Goal: Contribute content

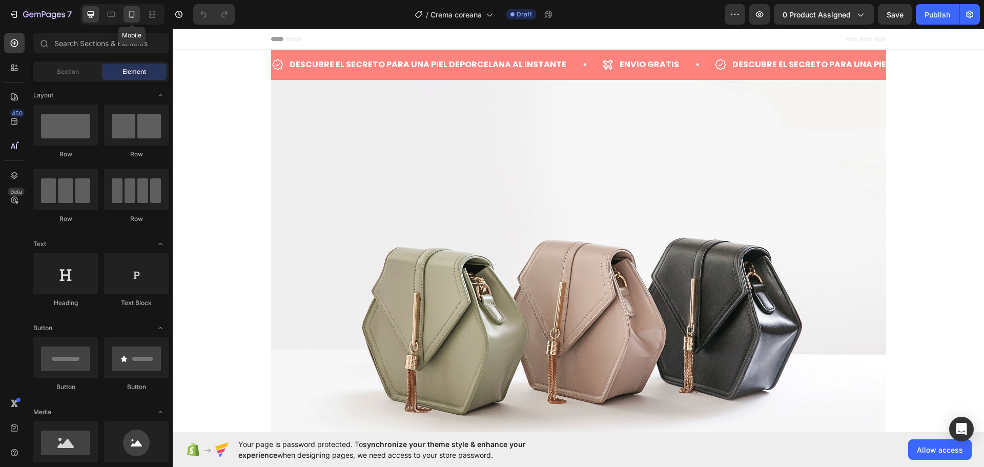
click at [130, 16] on icon at bounding box center [132, 14] width 10 height 10
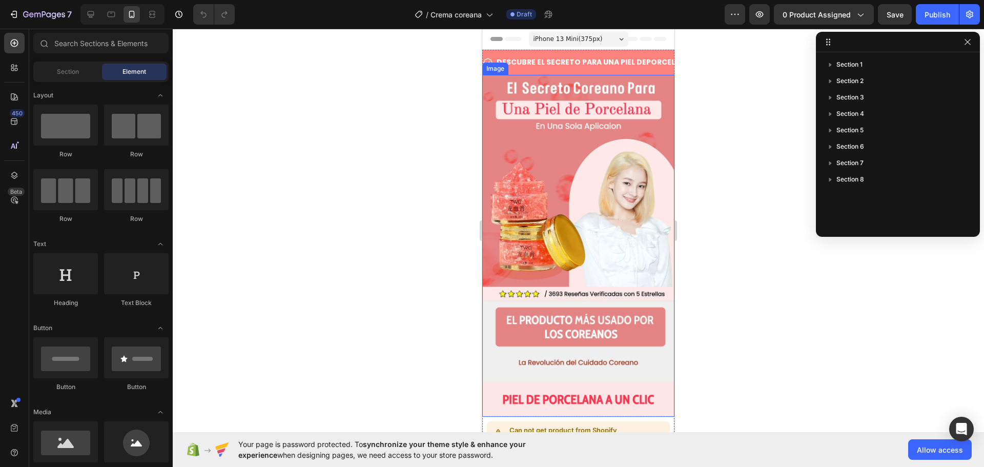
click at [555, 189] on img at bounding box center [578, 246] width 192 height 342
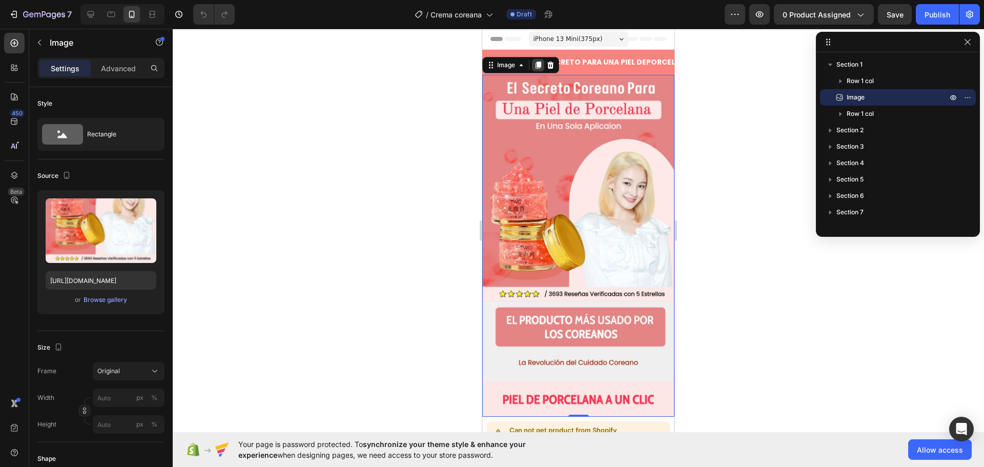
click at [539, 64] on icon at bounding box center [539, 65] width 6 height 7
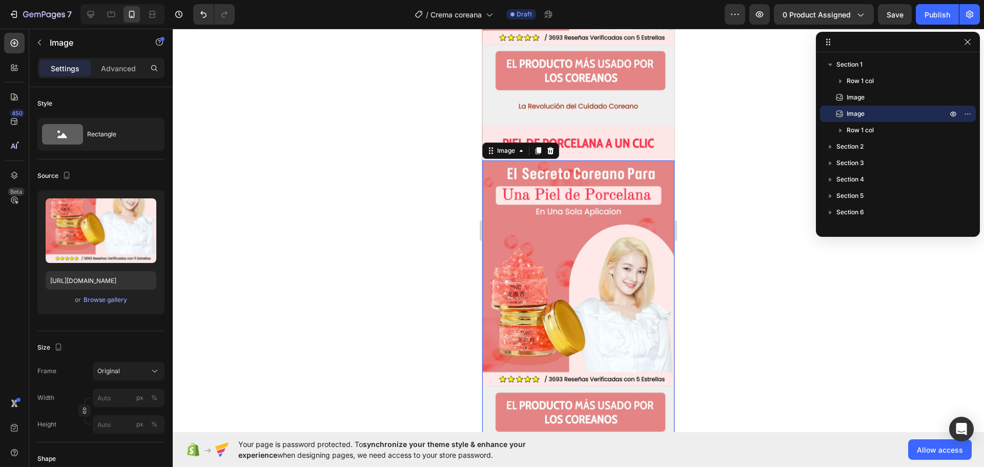
scroll to position [236, 0]
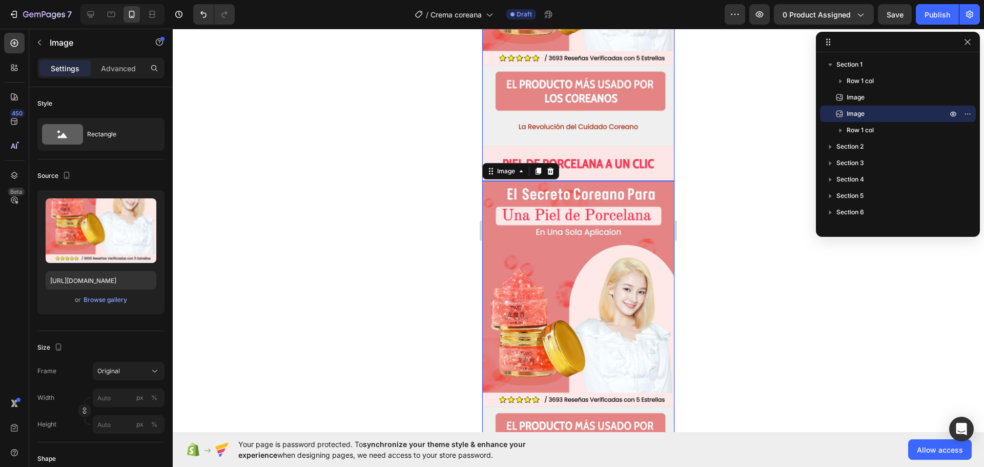
click at [574, 108] on img at bounding box center [578, 10] width 192 height 342
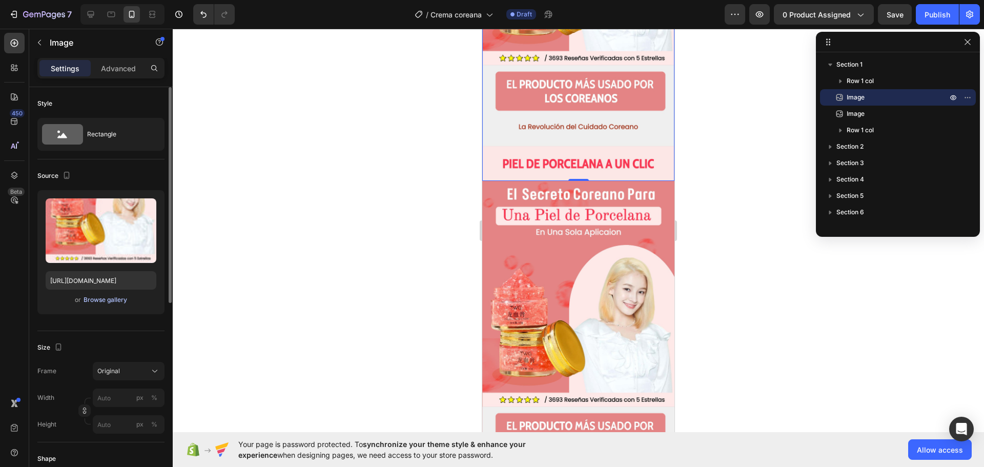
click at [105, 300] on div "Browse gallery" at bounding box center [106, 299] width 44 height 9
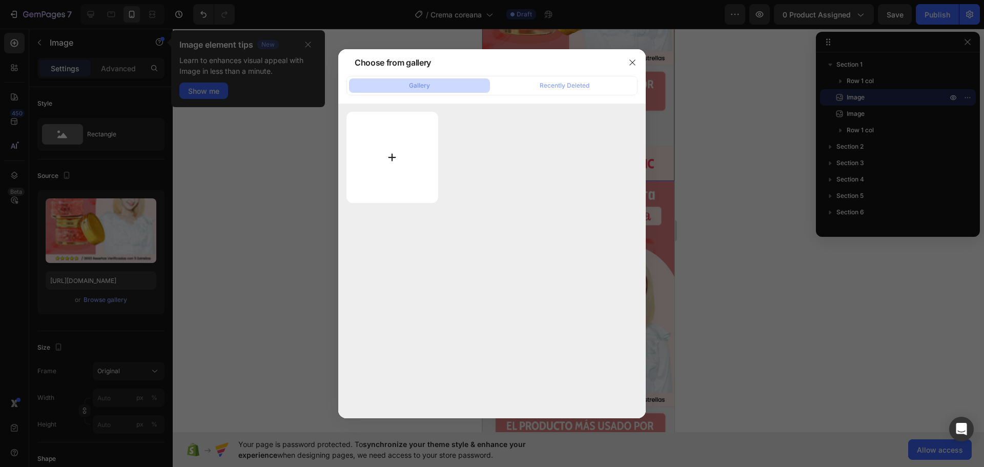
click at [380, 170] on input "file" at bounding box center [393, 157] width 92 height 91
type input "C:\fakepath\ChatGPT Image [DATE], 01_34_26 p.m..png"
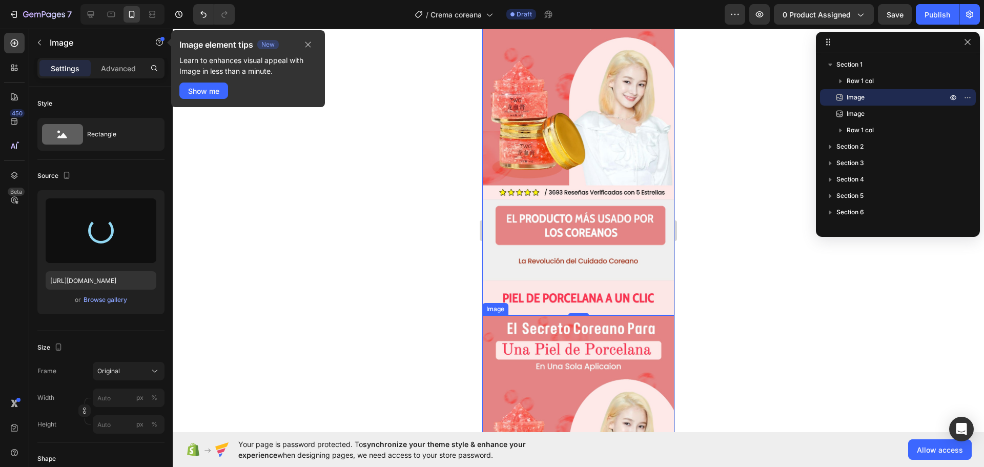
scroll to position [82, 0]
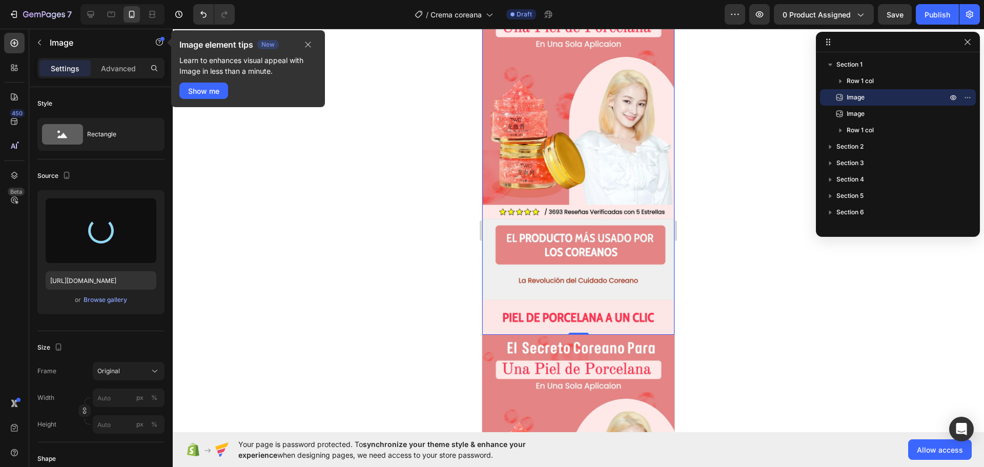
type input "[URL][DOMAIN_NAME]"
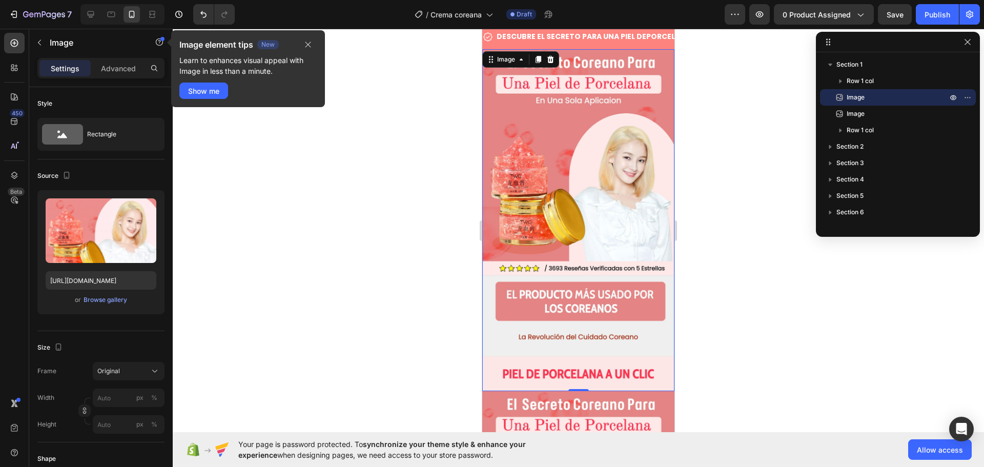
scroll to position [51, 0]
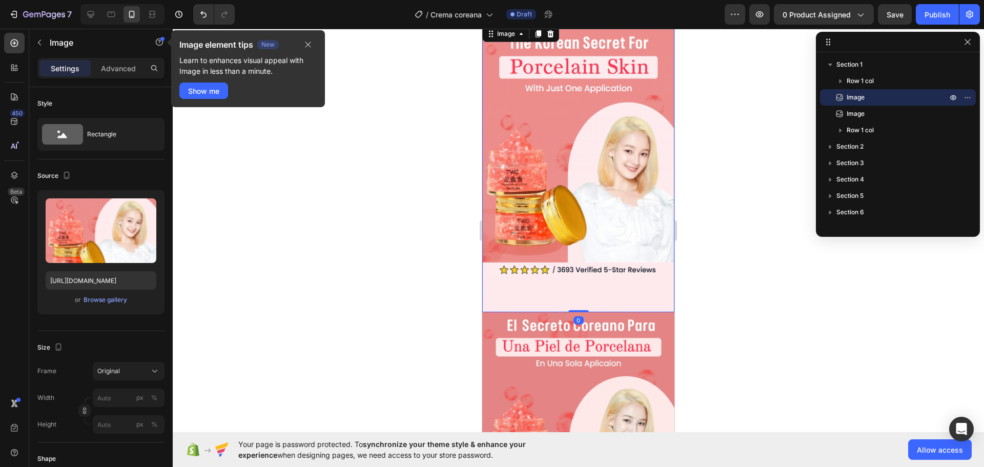
drag, startPoint x: 572, startPoint y: 298, endPoint x: 577, endPoint y: 282, distance: 17.0
click at [577, 282] on div "Image 0" at bounding box center [578, 168] width 192 height 289
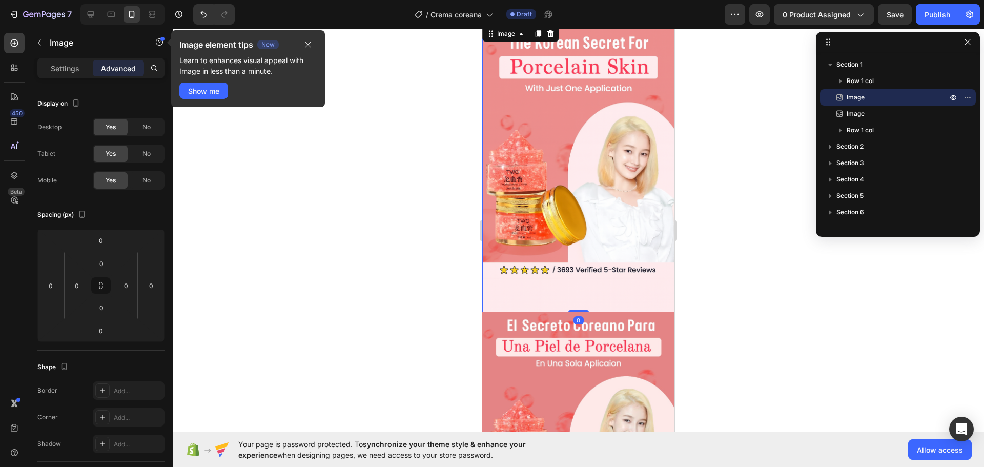
drag, startPoint x: 577, startPoint y: 298, endPoint x: 576, endPoint y: 280, distance: 18.5
click at [576, 281] on div "Image 0" at bounding box center [578, 168] width 192 height 289
click at [576, 277] on img at bounding box center [578, 168] width 192 height 289
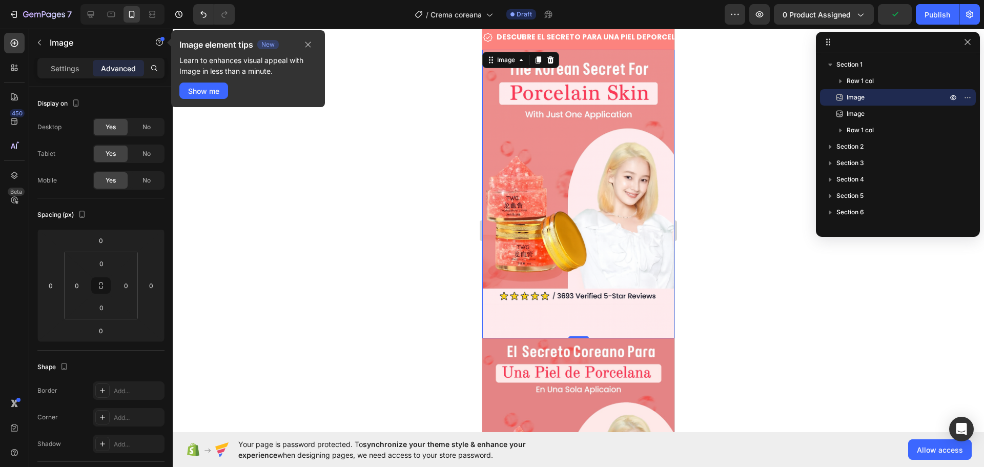
scroll to position [0, 0]
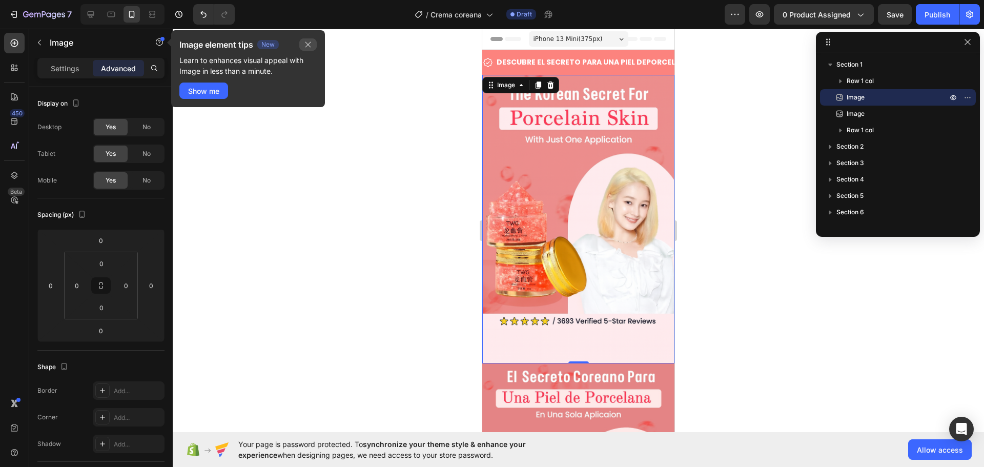
click at [311, 43] on icon "button" at bounding box center [308, 44] width 8 height 8
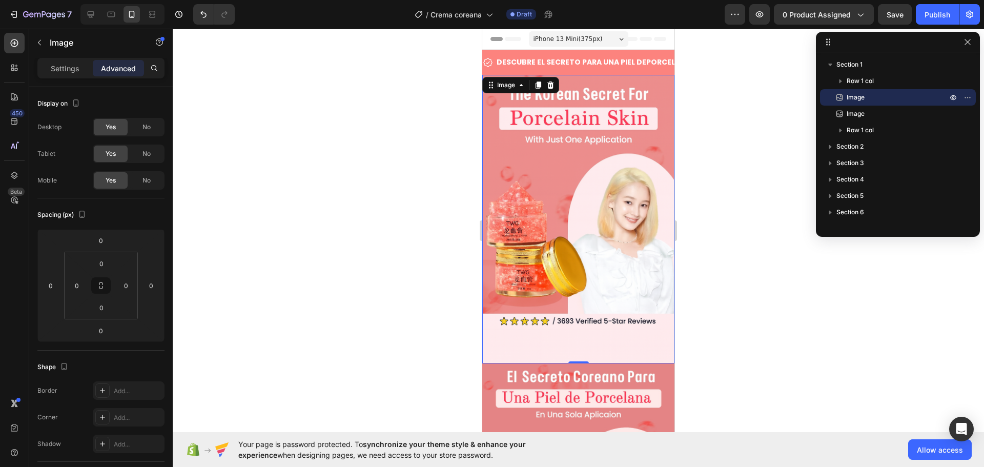
click at [561, 152] on img at bounding box center [578, 219] width 192 height 289
click at [573, 334] on img at bounding box center [578, 219] width 192 height 289
click at [569, 283] on img at bounding box center [578, 219] width 192 height 289
drag, startPoint x: 571, startPoint y: 253, endPoint x: 580, endPoint y: 155, distance: 98.4
click at [571, 253] on img at bounding box center [578, 219] width 192 height 289
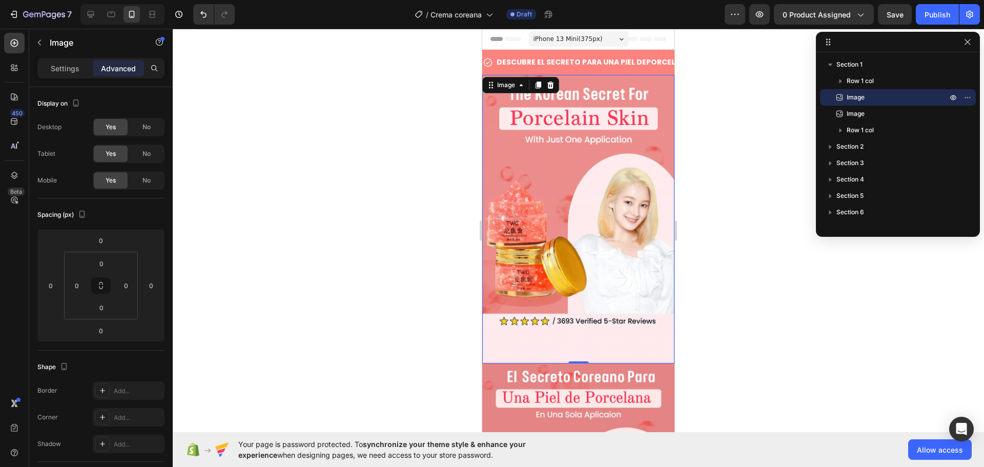
click at [585, 226] on img at bounding box center [578, 219] width 192 height 289
click at [585, 232] on img at bounding box center [578, 219] width 192 height 289
click at [542, 265] on img at bounding box center [578, 219] width 192 height 289
click at [575, 126] on img at bounding box center [578, 219] width 192 height 289
click at [68, 65] on p "Settings" at bounding box center [65, 68] width 29 height 11
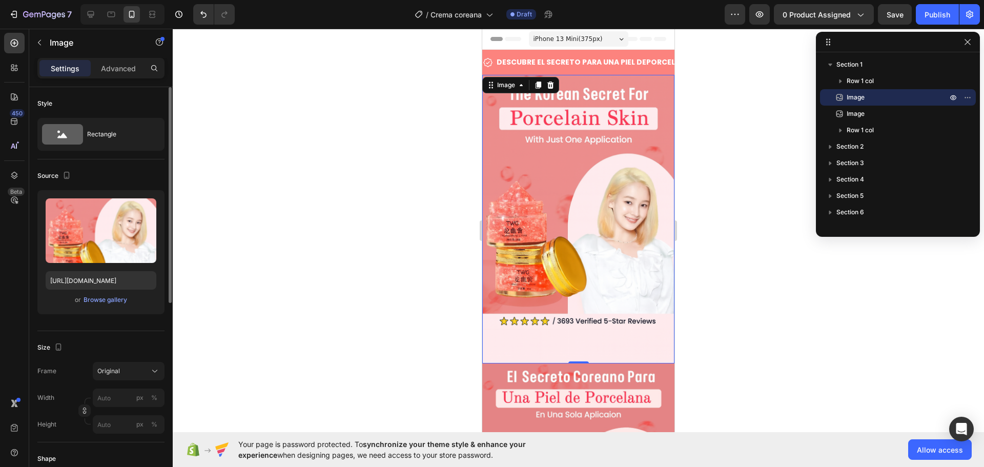
click at [107, 292] on div "Upload Image [URL][DOMAIN_NAME] or Browse gallery" at bounding box center [100, 252] width 127 height 124
click at [107, 297] on div "Browse gallery" at bounding box center [106, 299] width 44 height 9
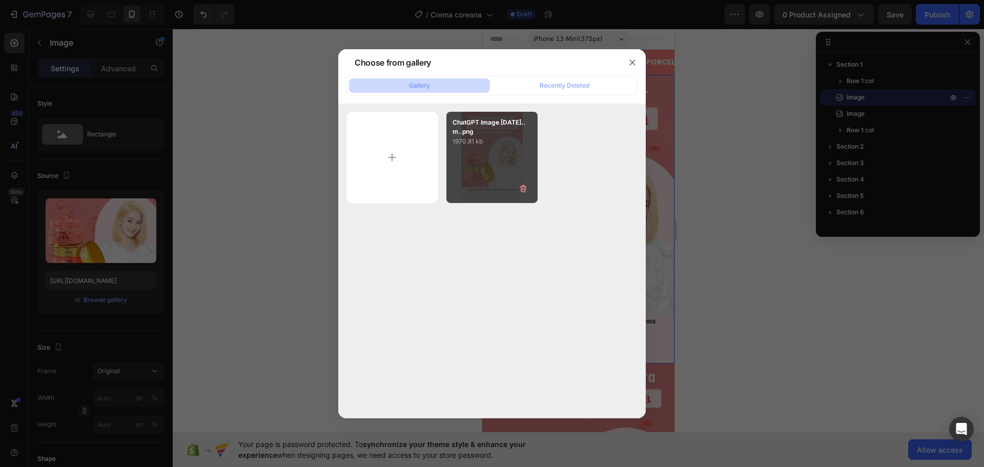
click at [483, 154] on div "ChatGPT Image [DATE]..m..png 1970.81 kb" at bounding box center [493, 158] width 92 height 92
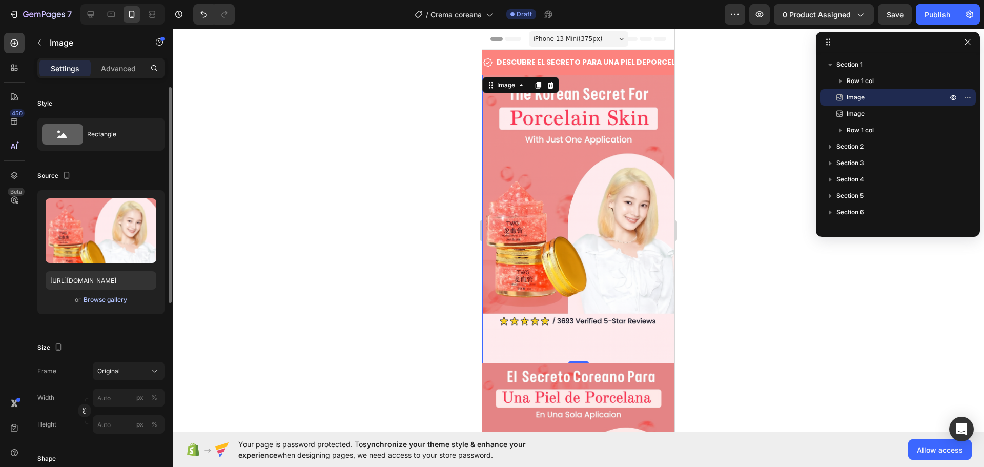
click at [115, 301] on div "Browse gallery" at bounding box center [106, 299] width 44 height 9
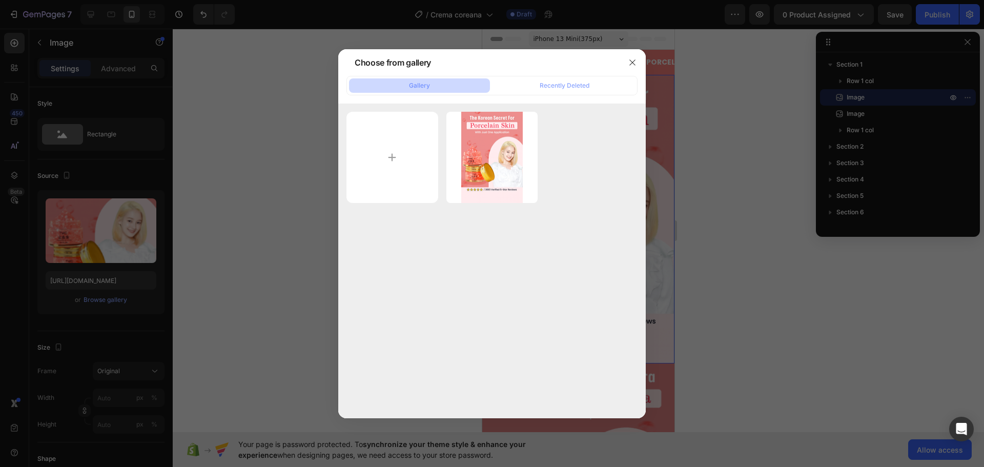
click at [344, 156] on div "ChatGPT Image [DATE]..m..png 1970.81 kb" at bounding box center [492, 261] width 308 height 315
click at [362, 155] on input "file" at bounding box center [393, 158] width 92 height 92
type input "C:\fakepath\nuevaimg p.m..png"
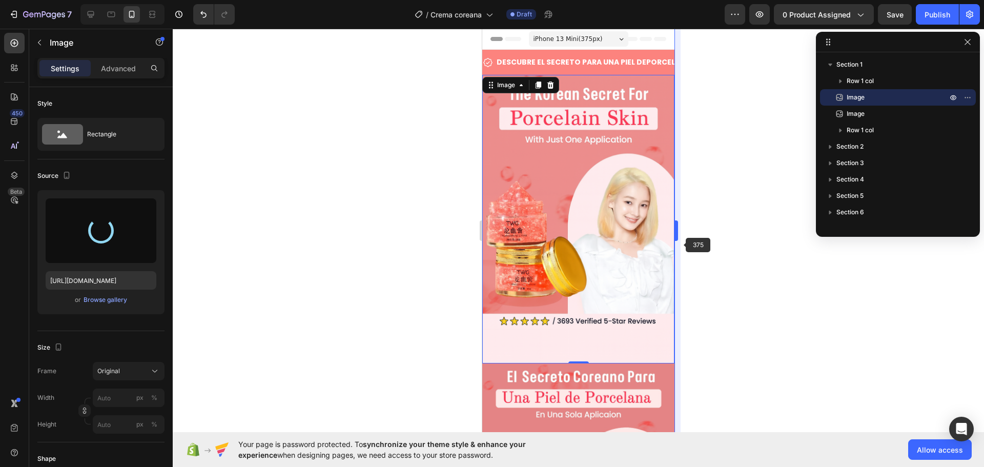
type input "[URL][DOMAIN_NAME]"
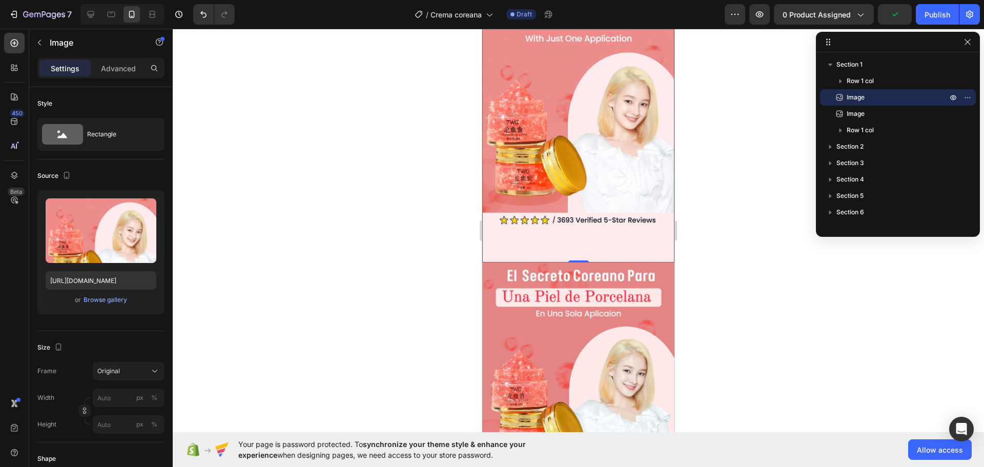
scroll to position [103, 0]
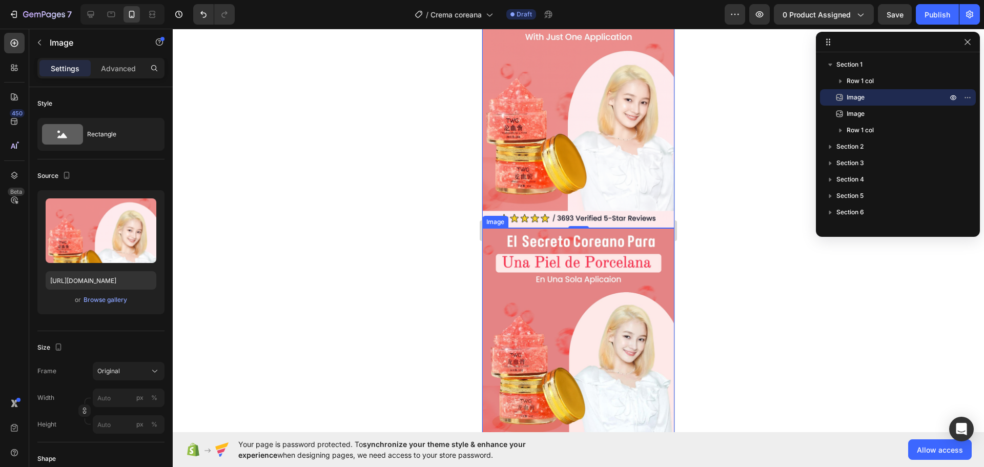
click at [588, 311] on img at bounding box center [578, 399] width 192 height 342
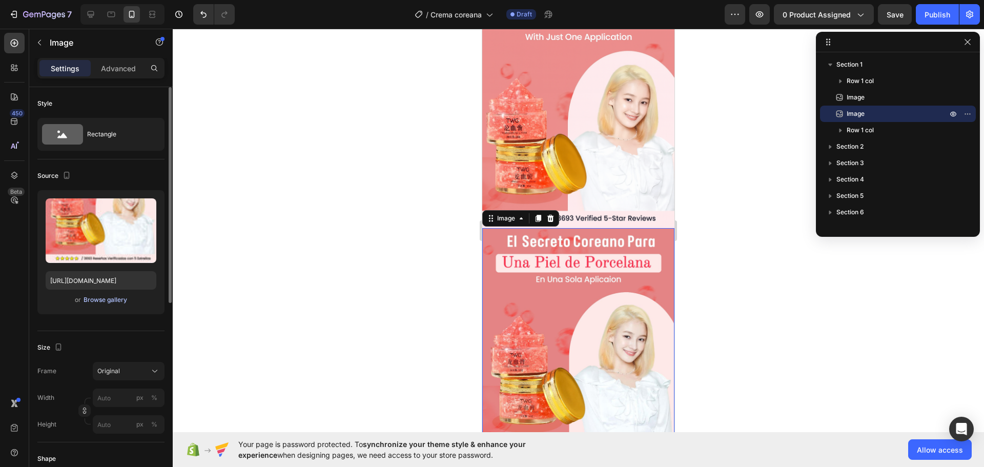
click at [105, 299] on div "Browse gallery" at bounding box center [106, 299] width 44 height 9
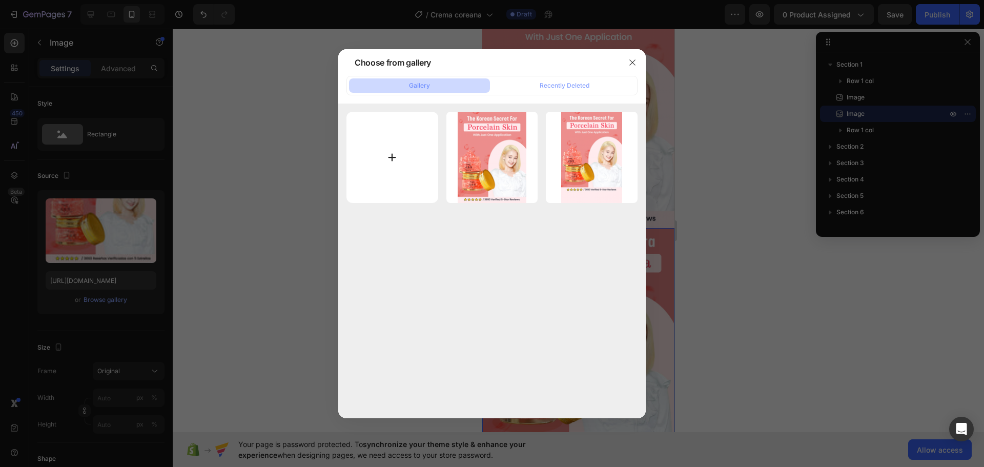
click at [388, 159] on input "file" at bounding box center [393, 158] width 92 height 92
type input "C:\fakepath\WhatsApp Image [DATE] 12.01.16 PM.jpeg"
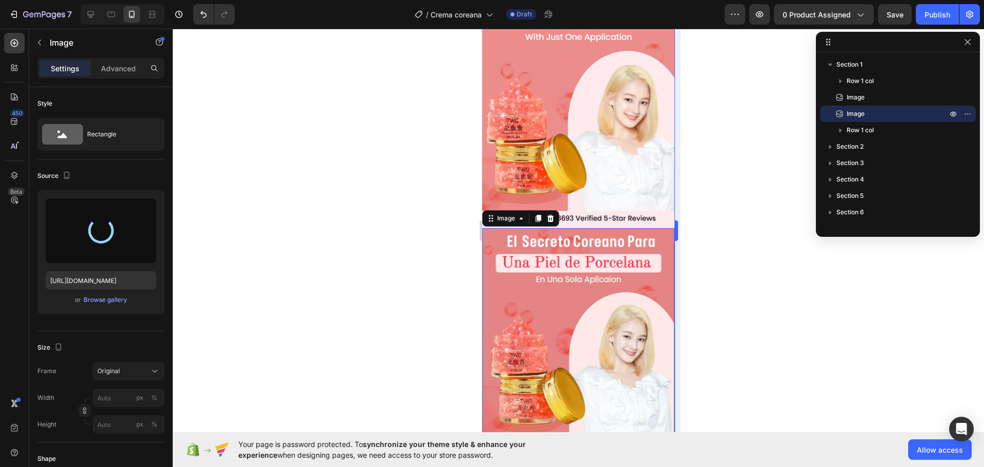
type input "[URL][DOMAIN_NAME]"
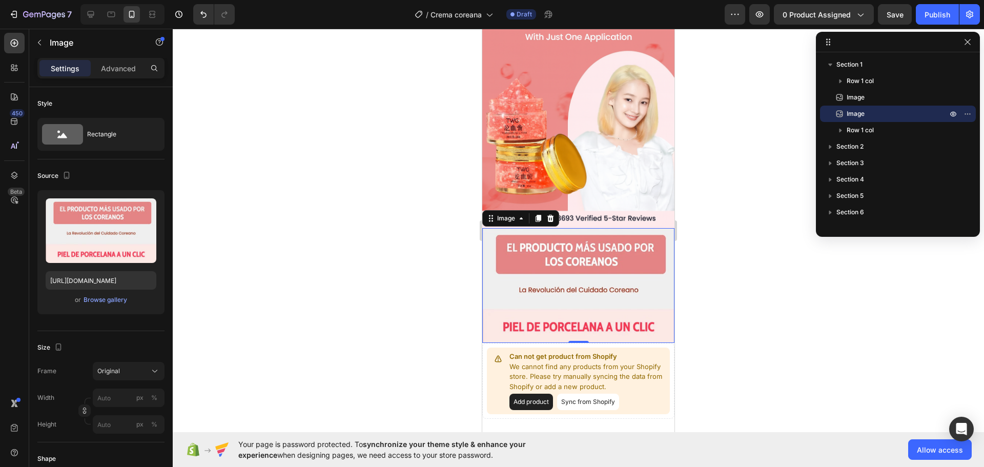
click at [355, 231] on div at bounding box center [579, 248] width 812 height 438
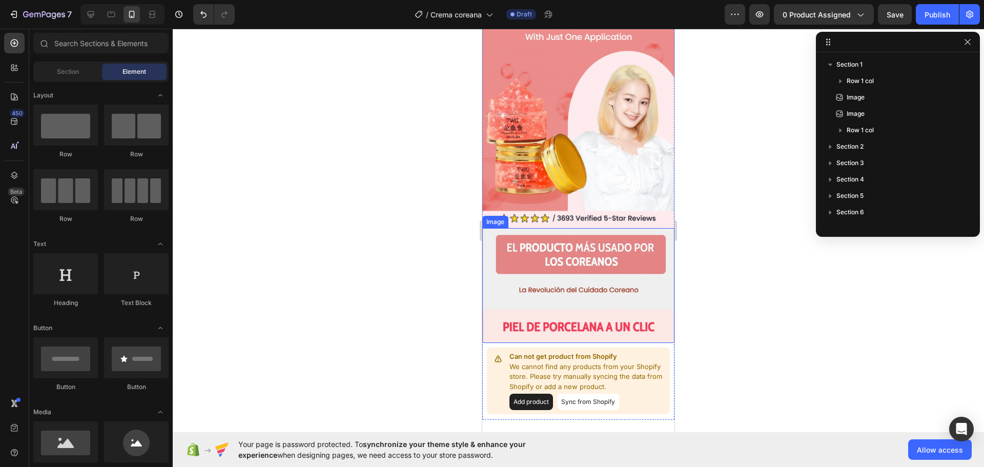
click at [599, 277] on img at bounding box center [578, 285] width 192 height 115
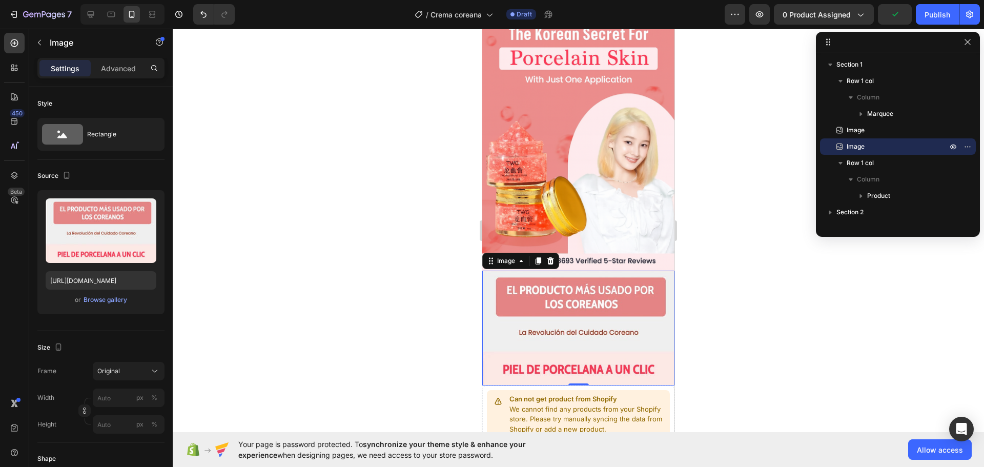
scroll to position [51, 0]
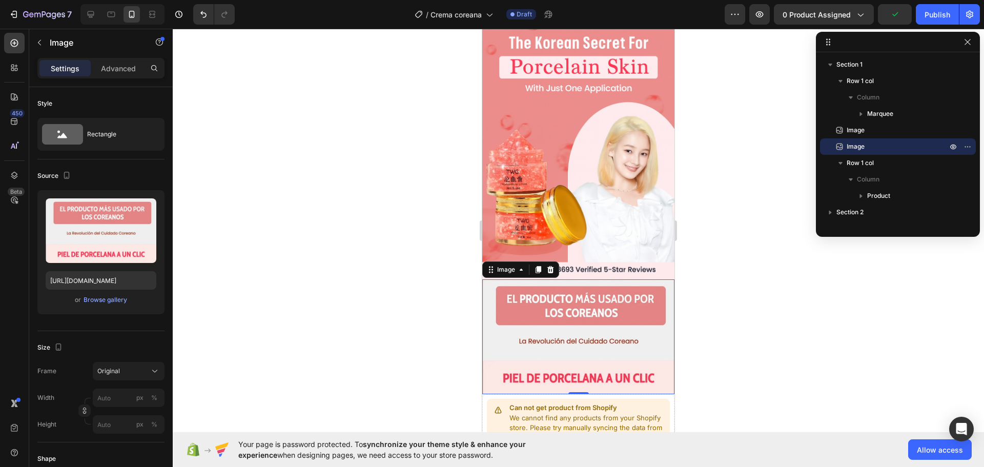
click at [576, 314] on img at bounding box center [578, 336] width 192 height 115
click at [103, 299] on div "Browse gallery" at bounding box center [106, 299] width 44 height 9
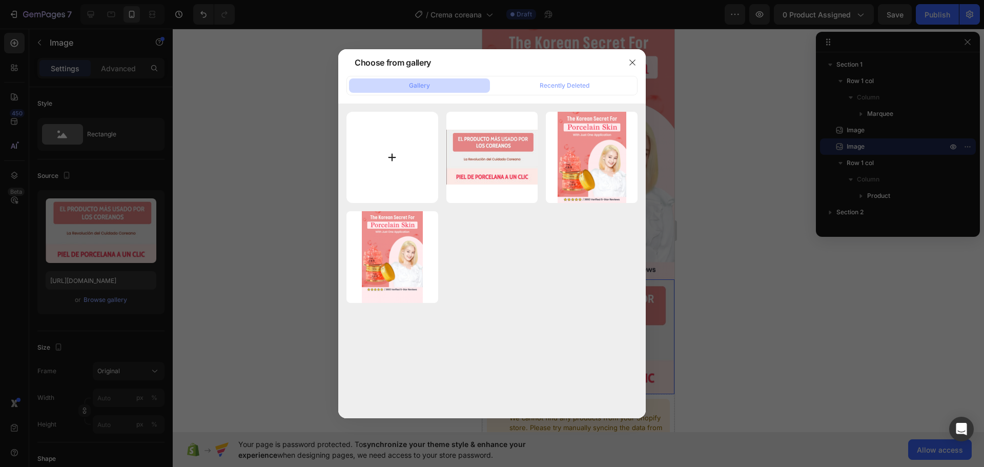
click at [398, 169] on input "file" at bounding box center [393, 158] width 92 height 92
click at [419, 155] on input "file" at bounding box center [393, 158] width 92 height 92
type input "C:\fakepath\ChatGPT Image [DATE], 02_00_08 p.m..png"
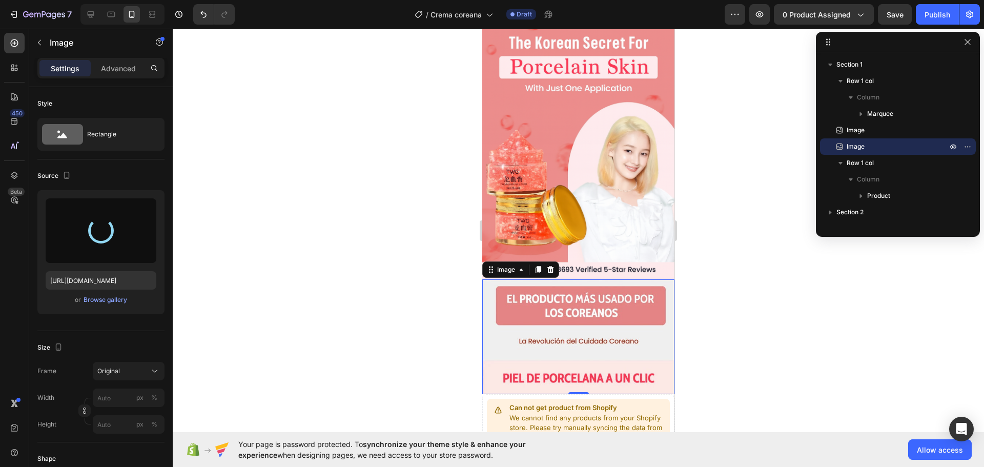
type input "[URL][DOMAIN_NAME]"
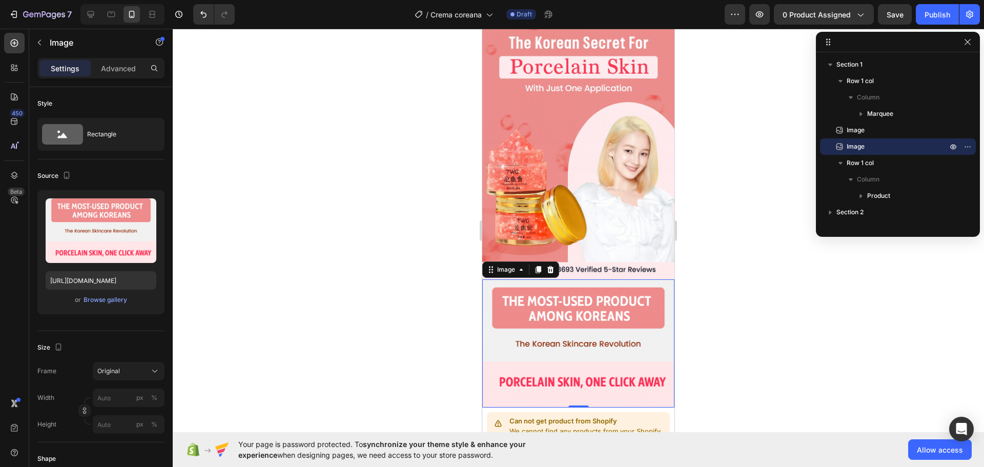
click at [433, 246] on div at bounding box center [579, 248] width 812 height 438
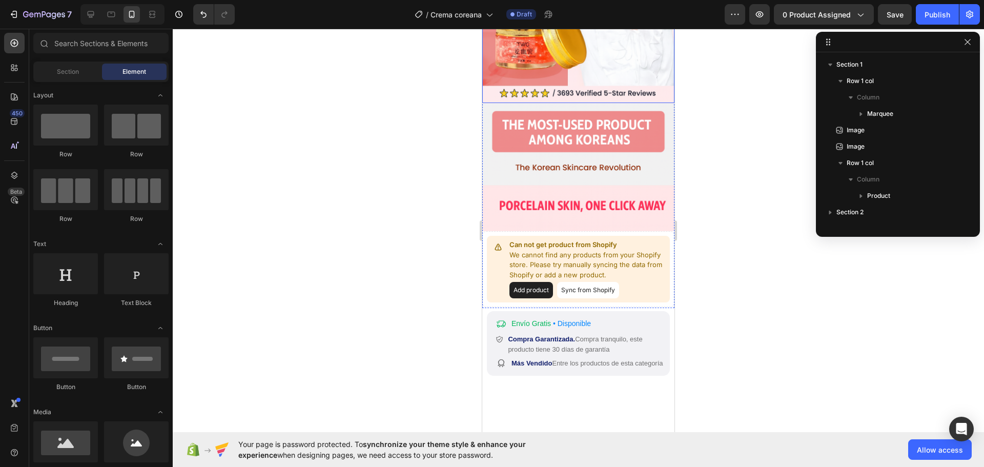
scroll to position [256, 0]
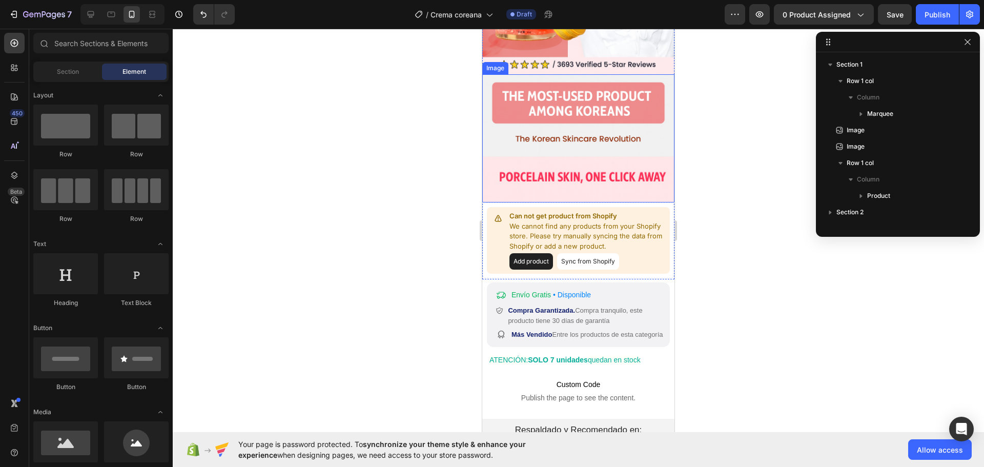
click at [602, 177] on img at bounding box center [578, 138] width 192 height 128
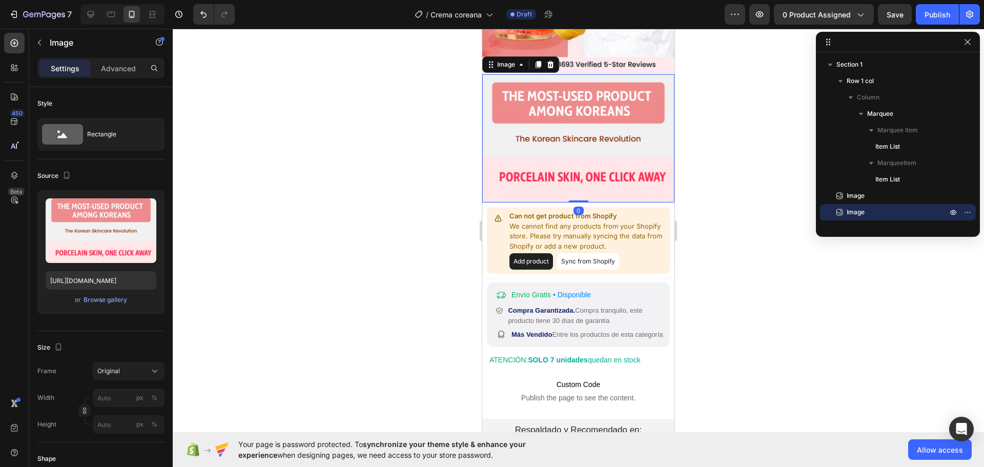
drag, startPoint x: 577, startPoint y: 185, endPoint x: 581, endPoint y: 176, distance: 9.0
click at [581, 176] on div "Image 0" at bounding box center [578, 138] width 192 height 128
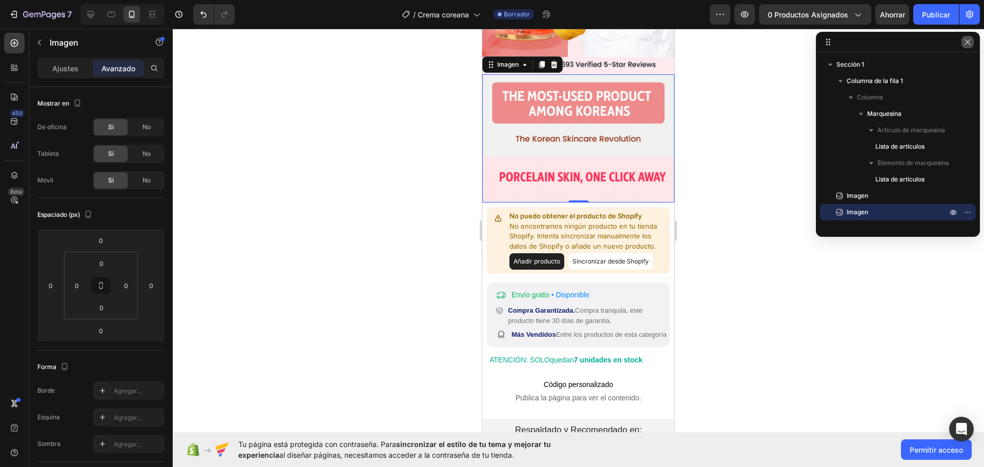
click at [967, 40] on icon "button" at bounding box center [968, 42] width 8 height 8
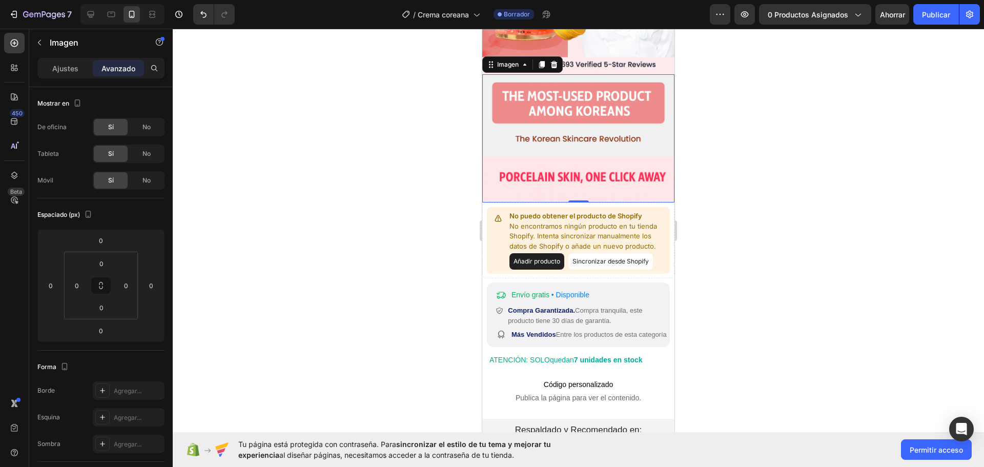
click at [743, 144] on div at bounding box center [579, 248] width 812 height 438
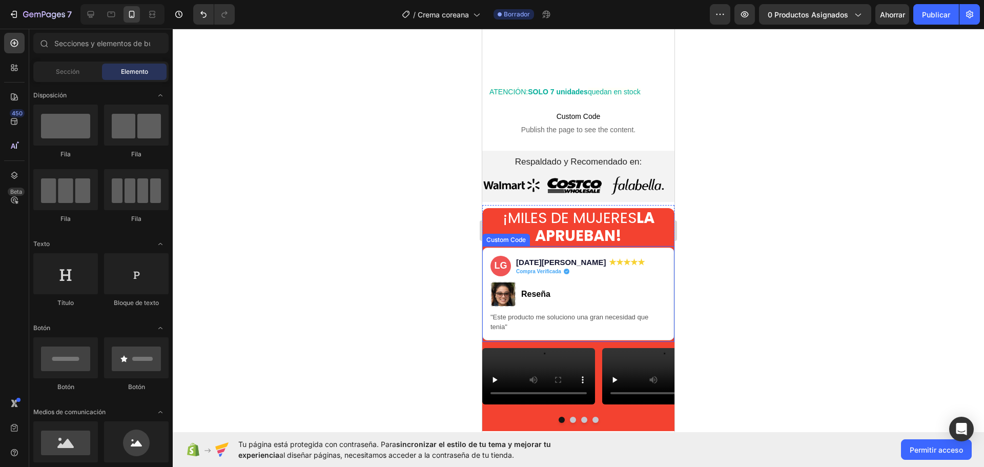
scroll to position [513, 0]
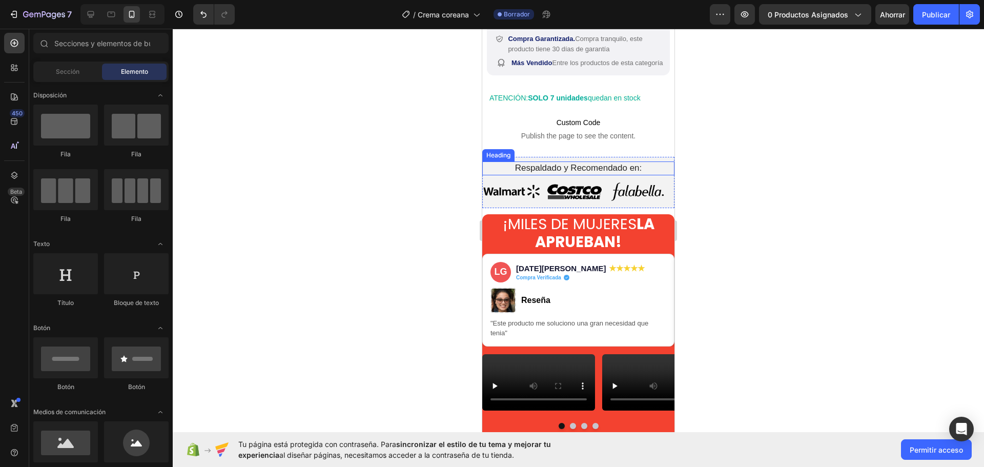
click at [623, 167] on h2 "Respaldado y Recomendado en:" at bounding box center [578, 167] width 177 height 13
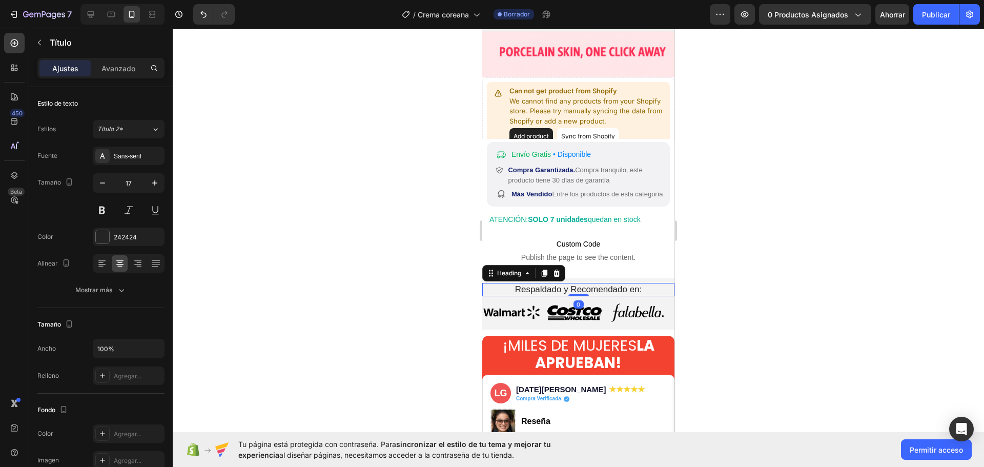
scroll to position [378, 0]
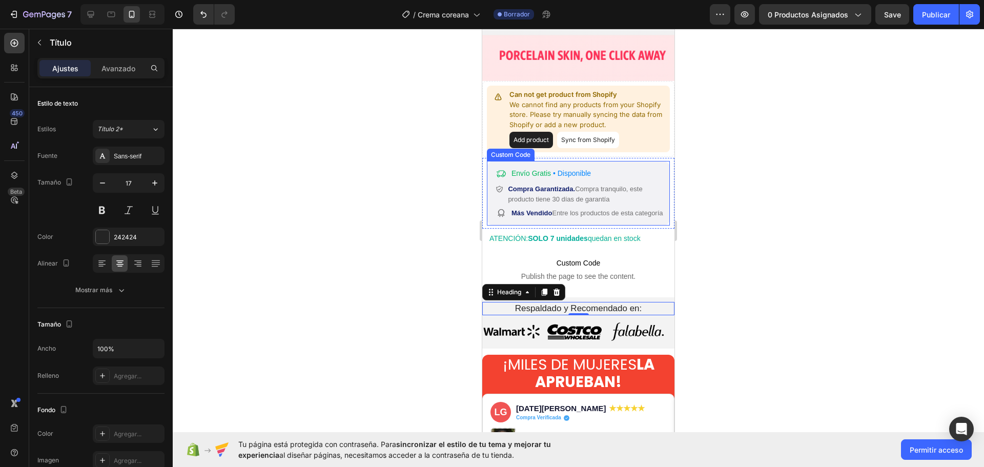
click at [562, 208] on p "Más Vendido Entre los productos de esta categoría" at bounding box center [588, 213] width 152 height 10
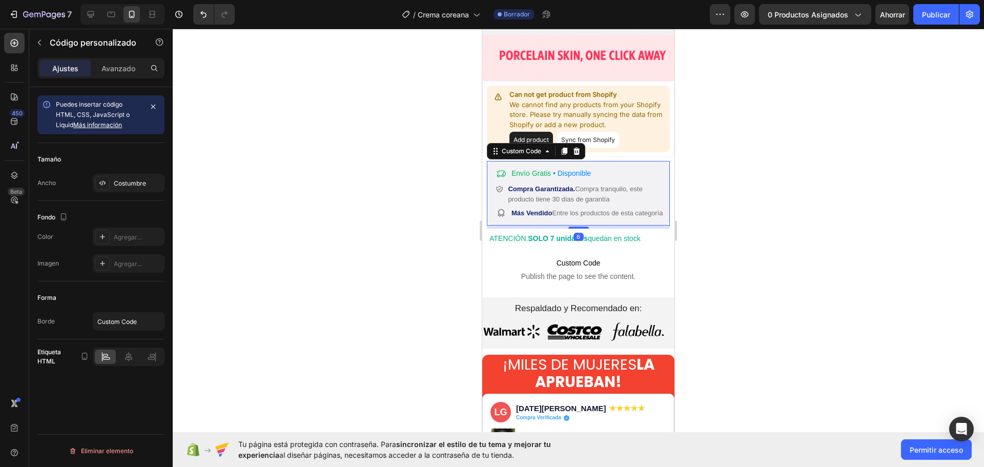
click at [562, 208] on p "Más Vendido Entre los productos de esta categoría" at bounding box center [588, 213] width 152 height 10
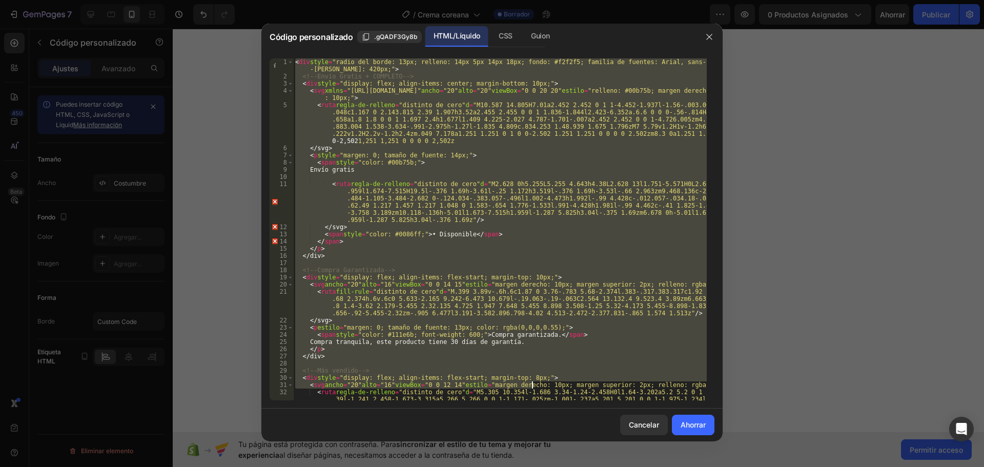
scroll to position [74, 0]
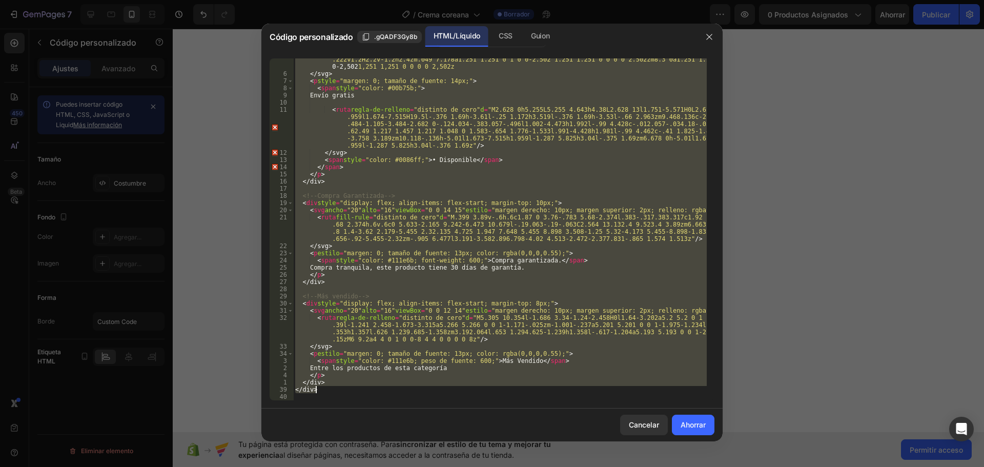
drag, startPoint x: 295, startPoint y: 62, endPoint x: 318, endPoint y: 390, distance: 328.9
click at [318, 390] on div "< ruta regla-de-relleno = "distinto de cero" d = "M10.587 14.805H7.01a2.452 2.4…" at bounding box center [500, 223] width 414 height 392
type textarea "</div> </div>"
paste textarea
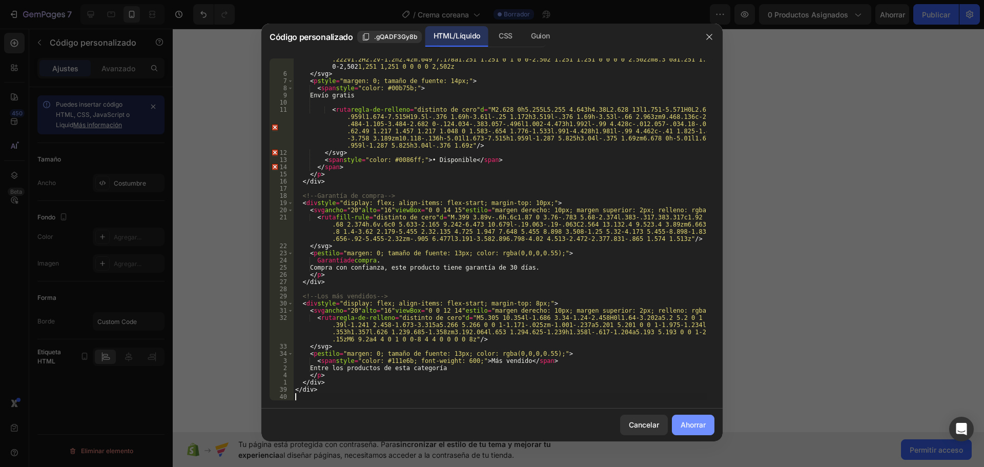
click at [686, 423] on font "Ahorrar" at bounding box center [693, 424] width 25 height 9
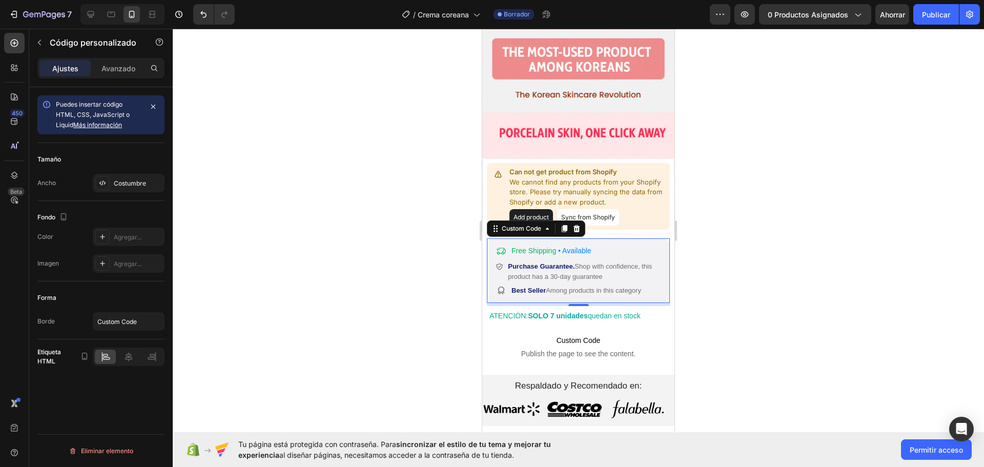
scroll to position [275, 0]
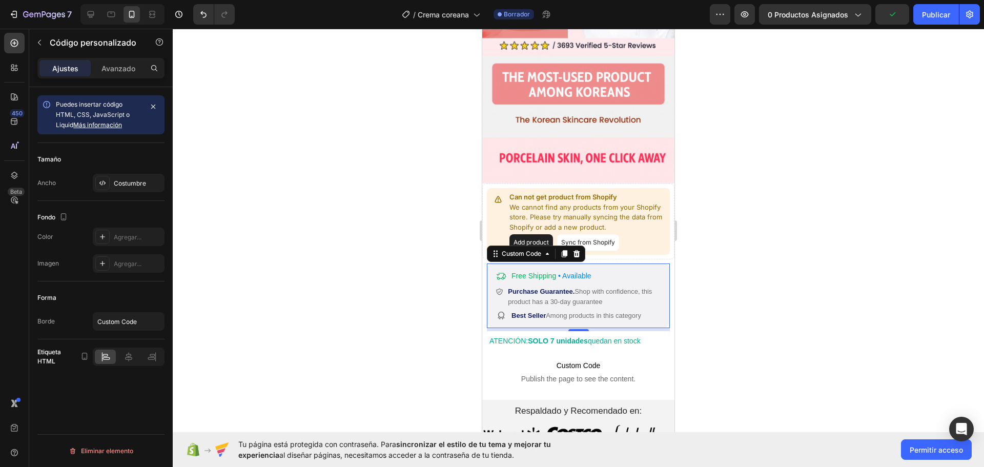
click at [740, 234] on div at bounding box center [579, 248] width 812 height 438
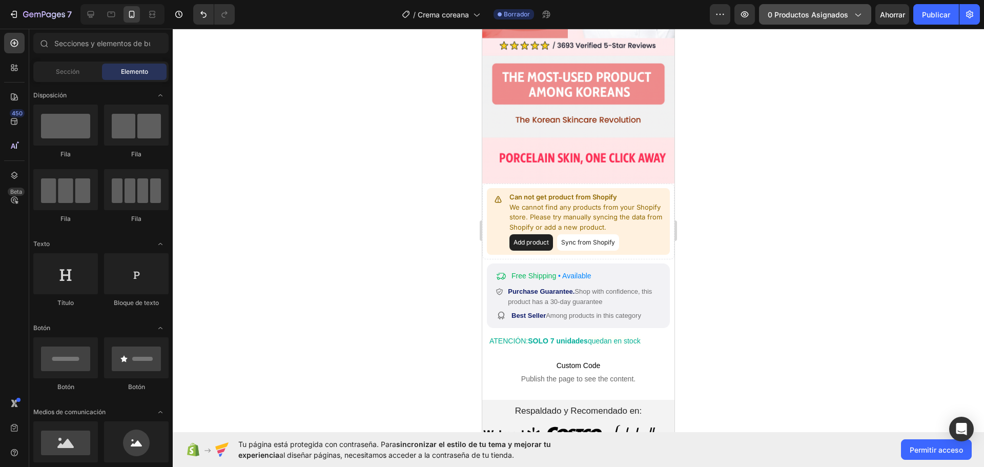
click at [840, 13] on font "0 productos asignados" at bounding box center [808, 14] width 80 height 9
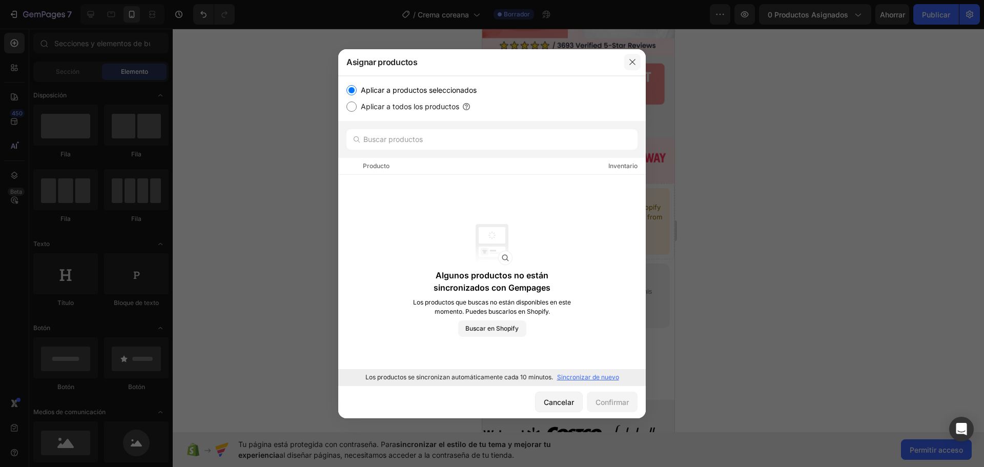
drag, startPoint x: 638, startPoint y: 62, endPoint x: 186, endPoint y: 40, distance: 452.7
click at [638, 62] on button "button" at bounding box center [632, 62] width 16 height 16
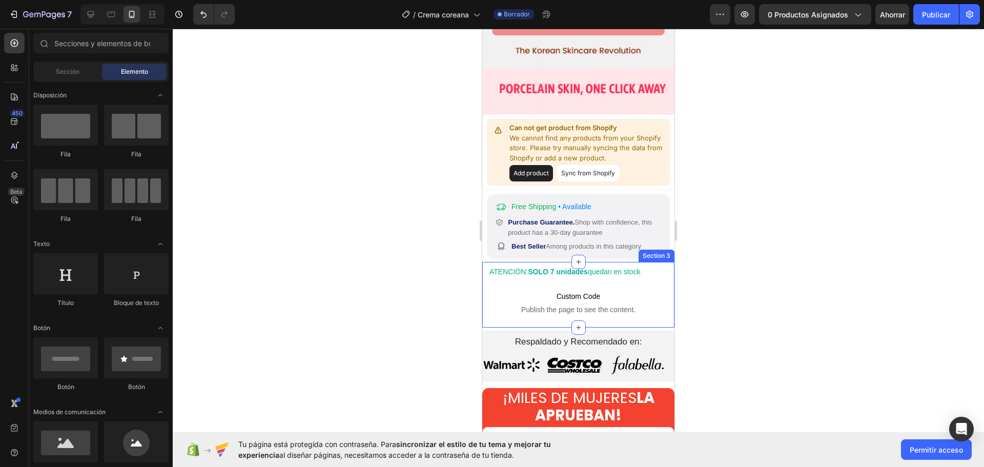
scroll to position [378, 0]
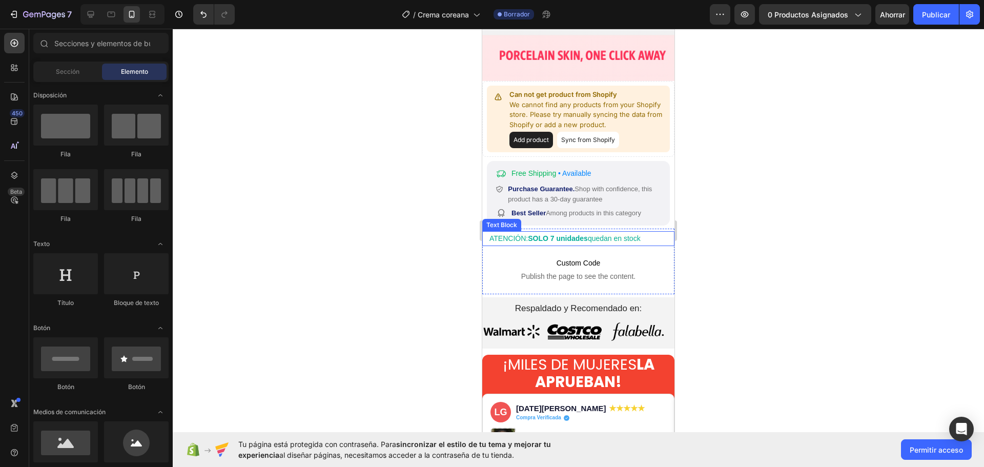
click at [600, 234] on span "quedan en stock" at bounding box center [614, 238] width 53 height 8
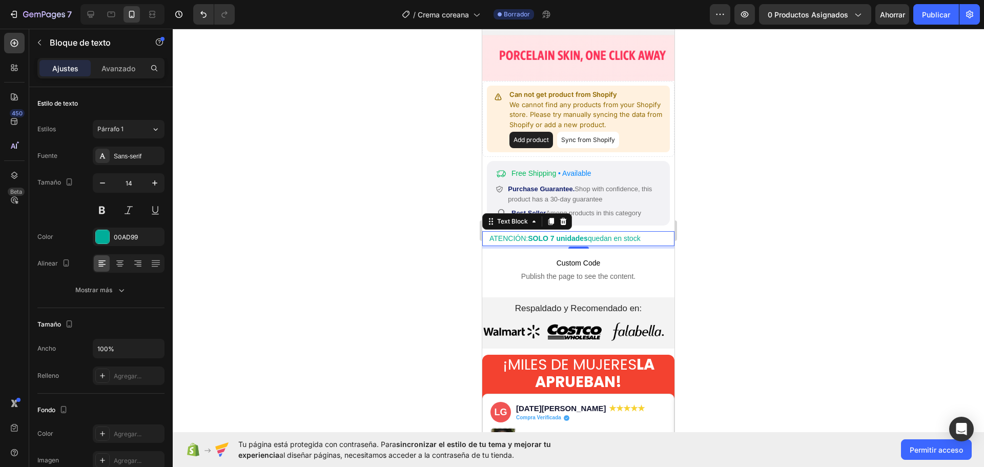
click at [650, 232] on p "ATENCIÓN: SOLO 7 unidades quedan en stock" at bounding box center [582, 238] width 184 height 13
drag, startPoint x: 643, startPoint y: 221, endPoint x: 487, endPoint y: 219, distance: 156.9
click at [502, 232] on p "ATENCIÓN: SOLO 7 unidades quedan en stock" at bounding box center [582, 238] width 184 height 13
click at [455, 225] on div at bounding box center [579, 248] width 812 height 438
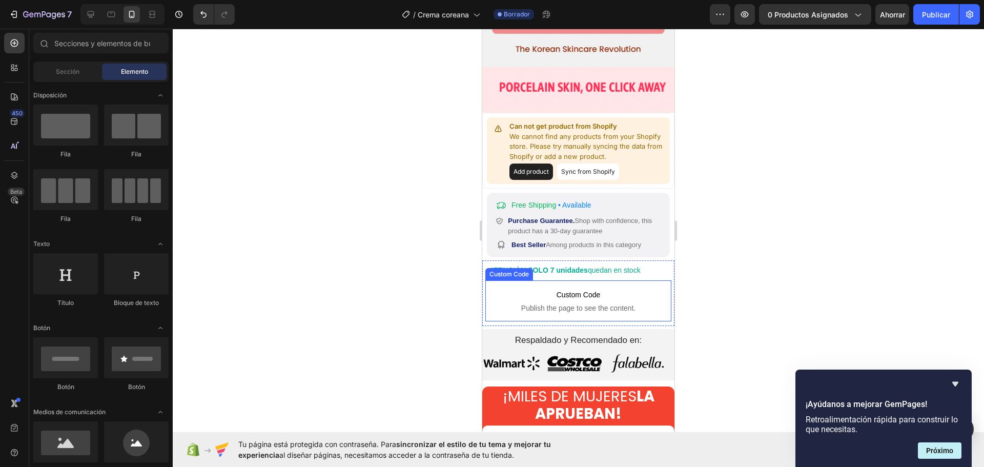
scroll to position [346, 0]
click at [958, 384] on icon "Ocultar encuesta" at bounding box center [955, 384] width 12 height 12
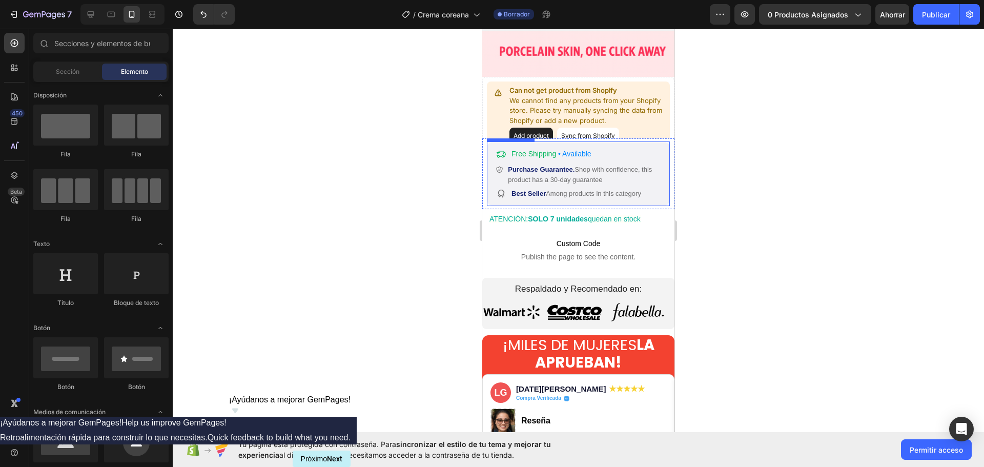
scroll to position [383, 0]
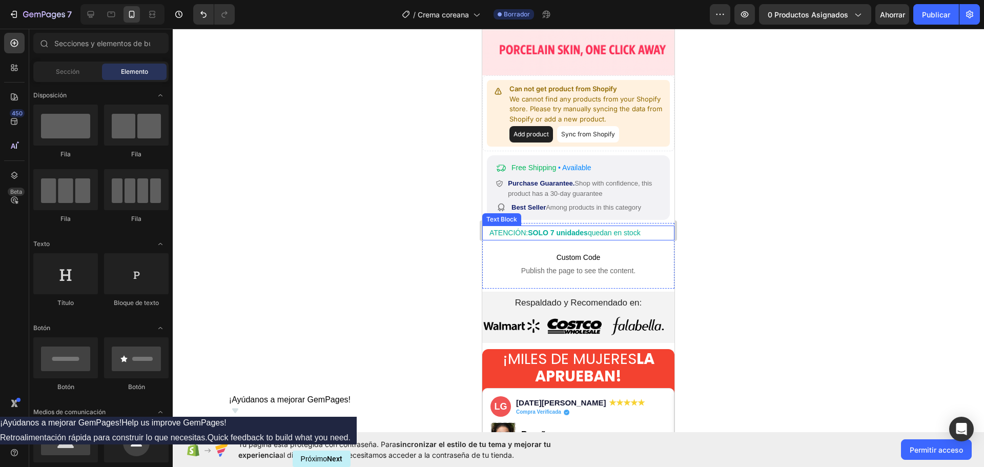
click at [561, 229] on strong "SOLO 7 unidades" at bounding box center [558, 233] width 60 height 8
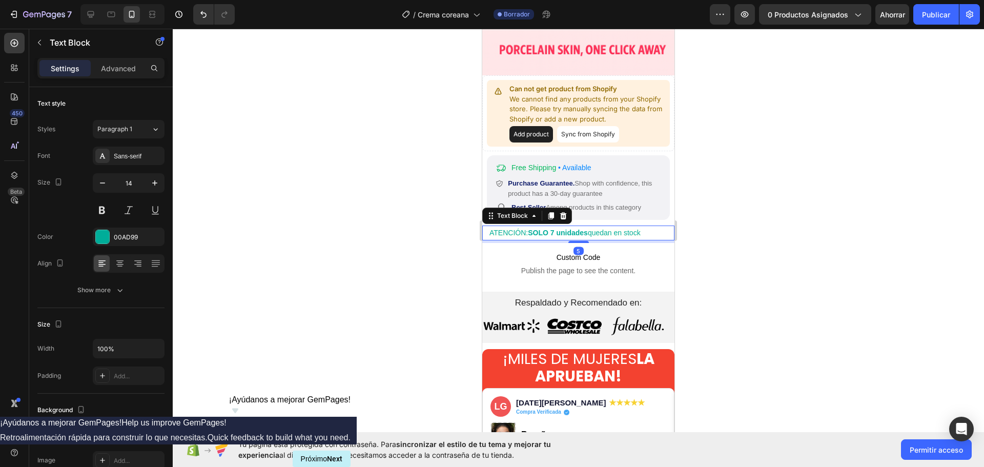
click at [561, 229] on strong "SOLO 7 unidades" at bounding box center [558, 233] width 60 height 8
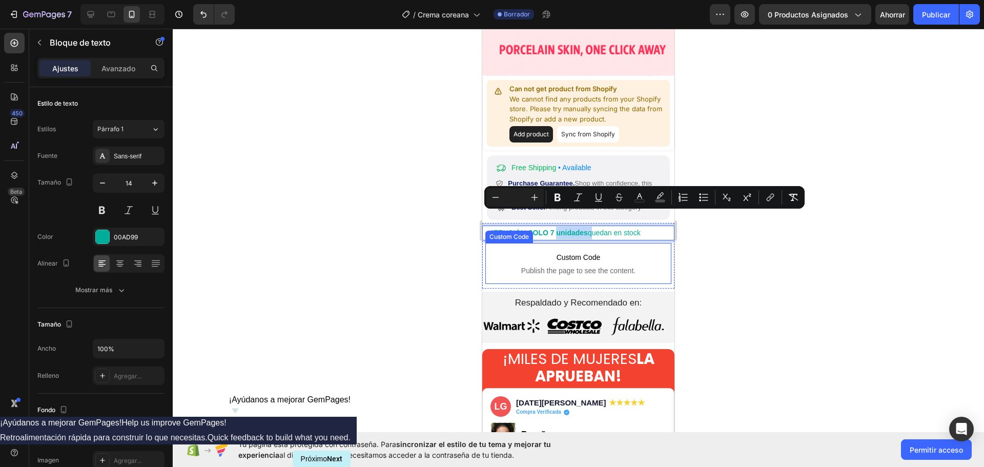
drag, startPoint x: 649, startPoint y: 217, endPoint x: 487, endPoint y: 220, distance: 162.0
click at [487, 223] on div "ATENCIÓN: SOLO 7 unidades quedan en stock Text Block 5 Custom Code Publish the …" at bounding box center [578, 253] width 192 height 61
copy p "ATENCIÓN: SOLO 7 unidades quedan en stock"
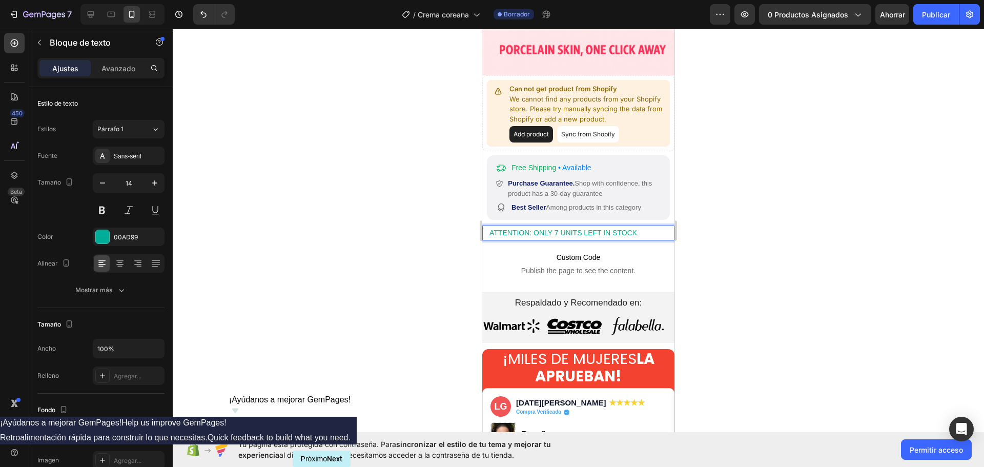
click at [415, 213] on div at bounding box center [579, 248] width 812 height 438
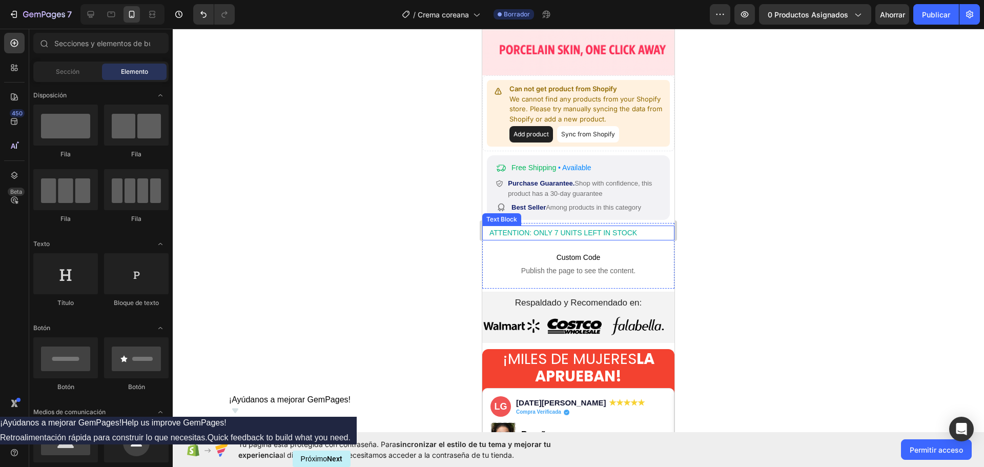
drag, startPoint x: 575, startPoint y: 213, endPoint x: 567, endPoint y: 216, distance: 8.8
click at [575, 229] on span "ATTENTION: ONLY 7 UNITS LEFT IN STOCK" at bounding box center [564, 233] width 148 height 8
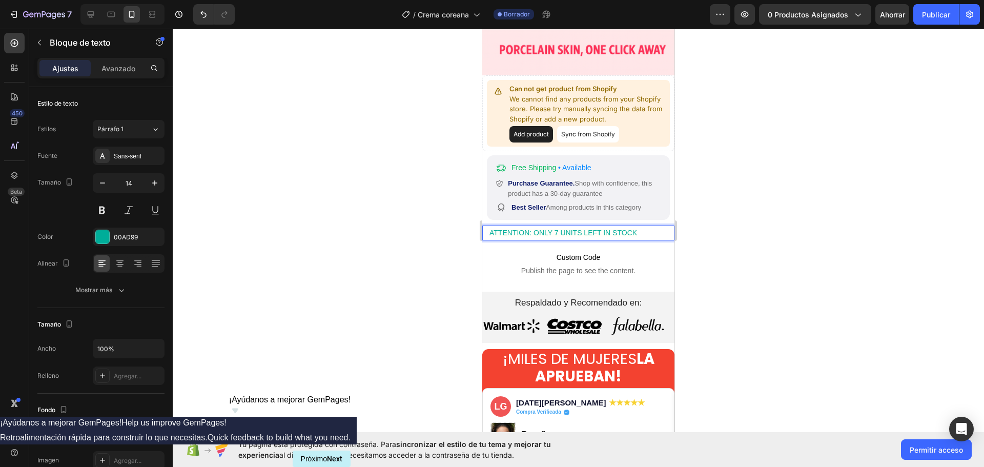
click at [529, 229] on span "ATTENTION: ONLY 7 UNITS LEFT IN STOCK" at bounding box center [564, 233] width 148 height 8
drag, startPoint x: 531, startPoint y: 217, endPoint x: 488, endPoint y: 214, distance: 43.2
click at [488, 226] on div "ATTENTION: ONLY 7 UNITS LEFT IN STOCK Text Block 5" at bounding box center [578, 233] width 192 height 15
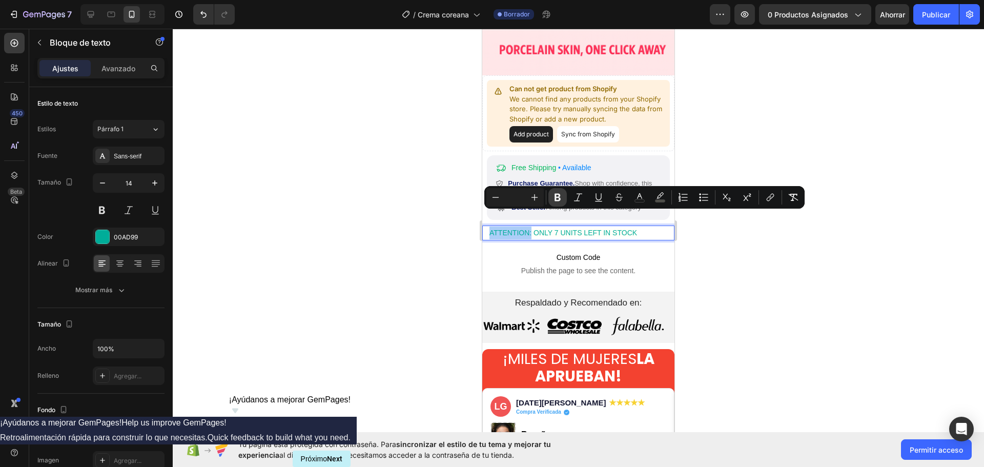
click at [555, 194] on icon "Editor contextual toolbar" at bounding box center [558, 198] width 6 height 8
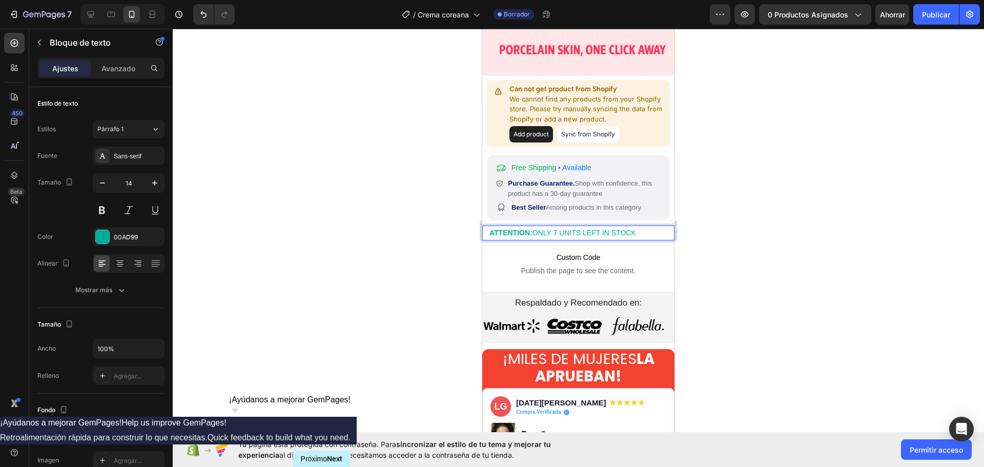
click at [440, 215] on div at bounding box center [579, 248] width 812 height 438
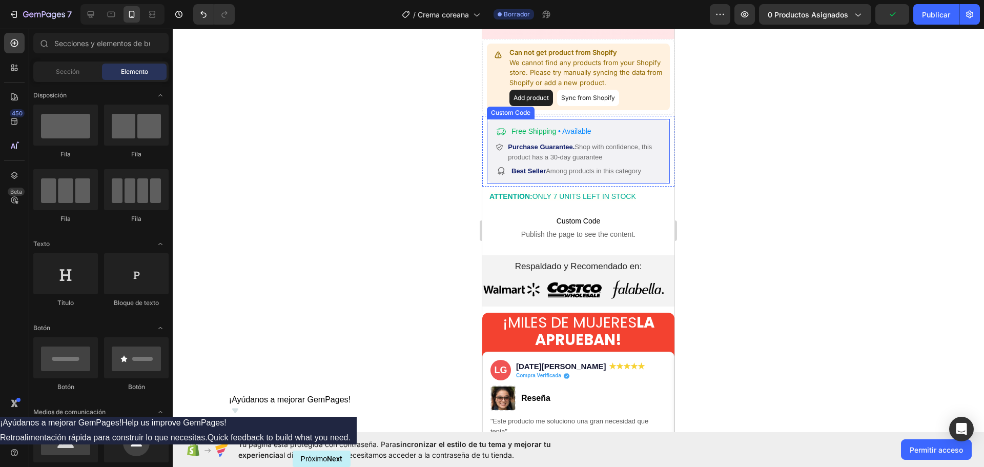
scroll to position [435, 0]
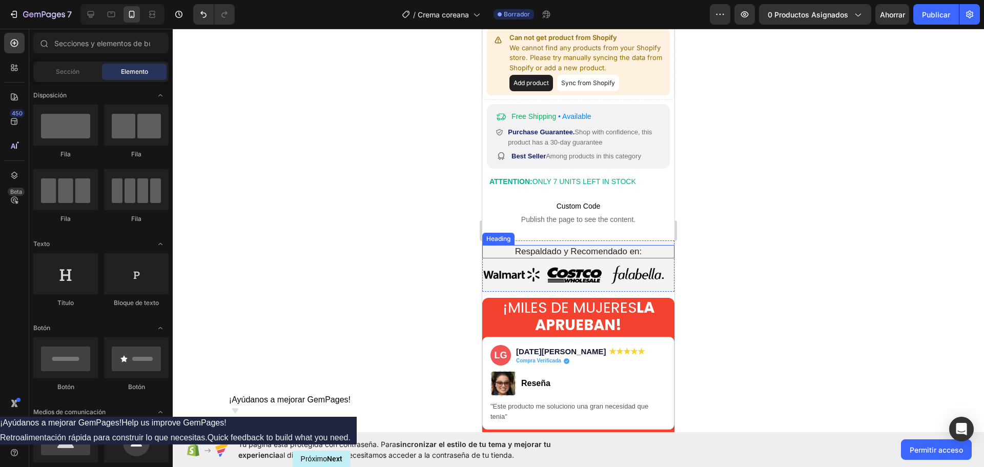
click at [603, 245] on h2 "Respaldado y Recomendado en:" at bounding box center [578, 251] width 177 height 13
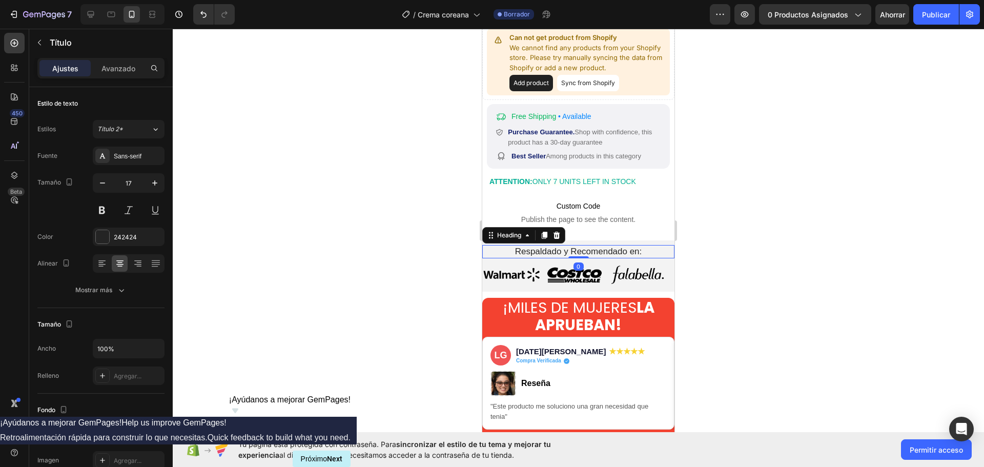
click at [603, 245] on h2 "Respaldado y Recomendado en:" at bounding box center [578, 251] width 177 height 13
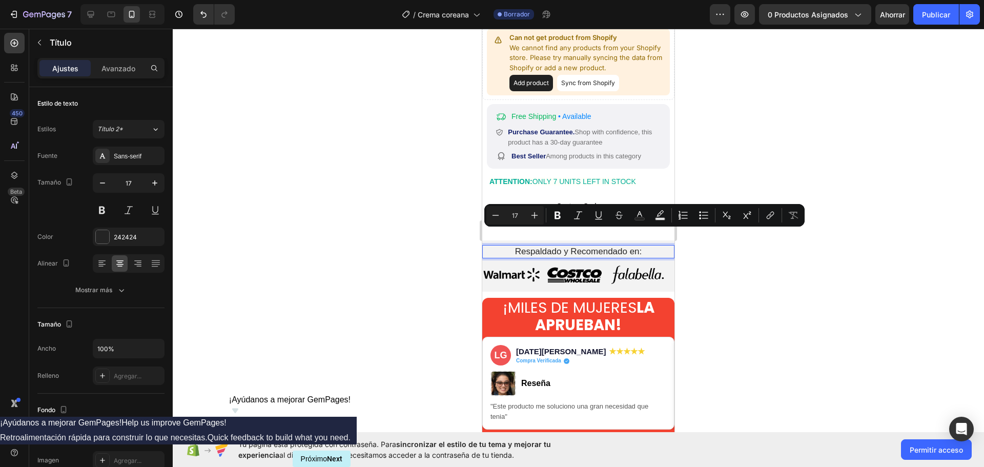
click at [645, 246] on p "Respaldado y Recomendado en:" at bounding box center [578, 251] width 175 height 11
drag, startPoint x: 644, startPoint y: 236, endPoint x: 483, endPoint y: 240, distance: 161.0
click at [483, 245] on div "Respaldado y Recomendado en: Heading 0" at bounding box center [578, 251] width 192 height 13
copy p "Respaldado y Recomendado en:"
click at [427, 242] on div at bounding box center [579, 248] width 812 height 438
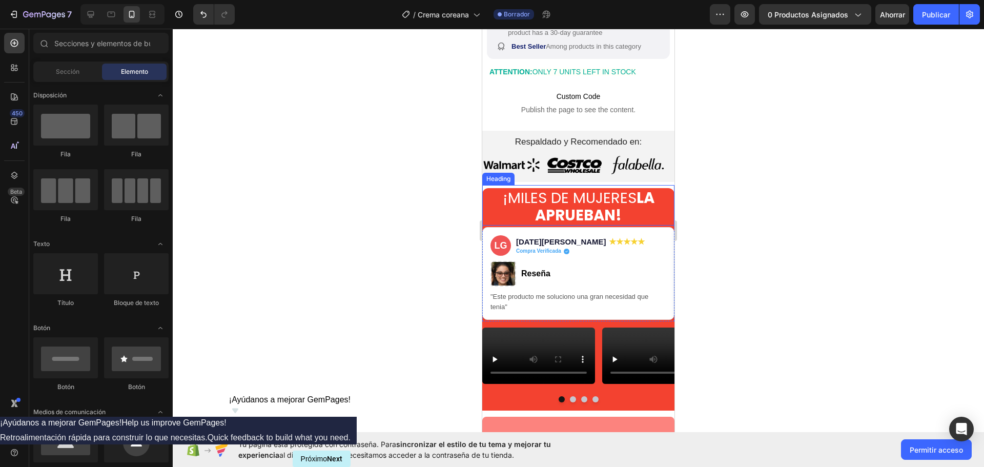
scroll to position [537, 0]
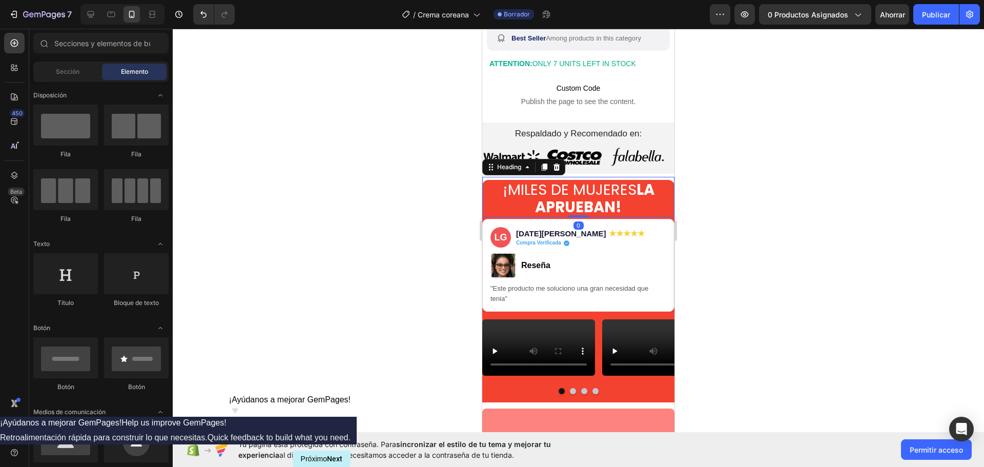
click at [607, 204] on strong "LA APRUEBAN!" at bounding box center [594, 198] width 119 height 38
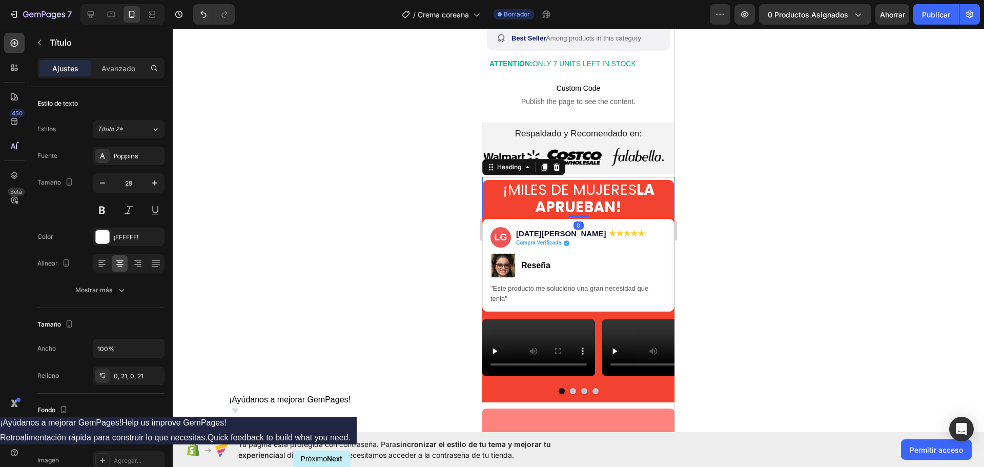
click at [620, 208] on h1 "¡MILES DE MUJERES LA APRUEBAN!" at bounding box center [578, 199] width 192 height 38
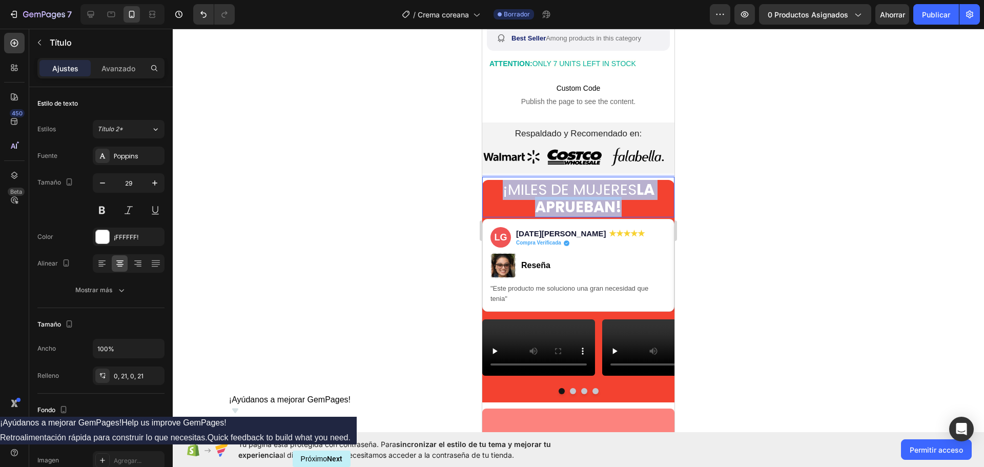
drag, startPoint x: 620, startPoint y: 208, endPoint x: 496, endPoint y: 191, distance: 125.7
click at [496, 191] on p "¡MILES DE MUJERES LA APRUEBAN!" at bounding box center [578, 199] width 171 height 36
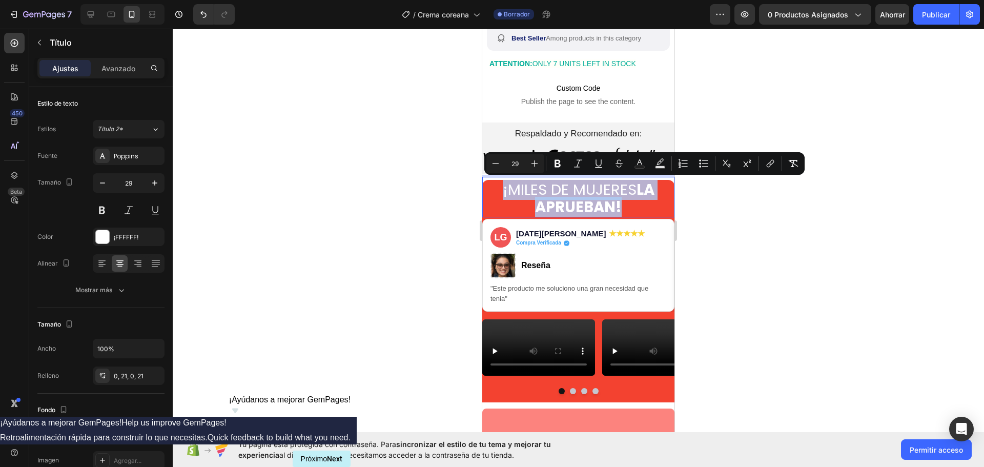
copy p "¡MILES DE MUJERES LA APRUEBAN!"
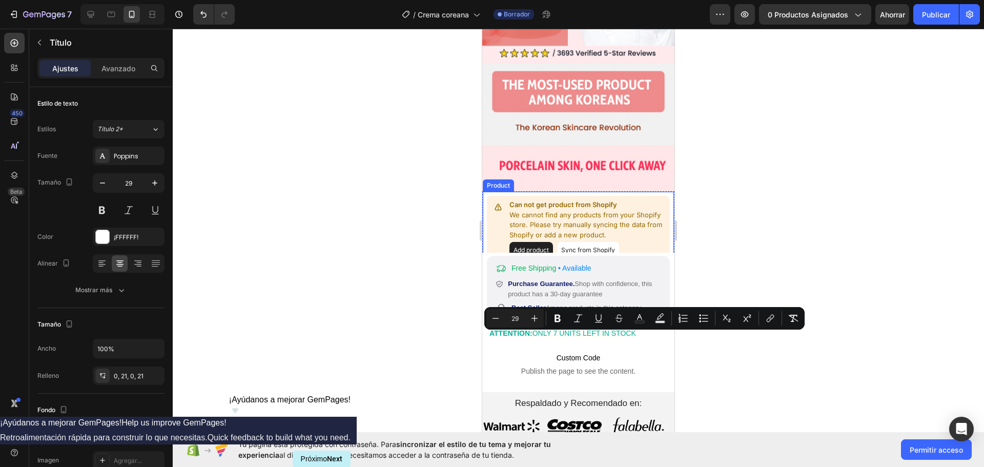
type input "16"
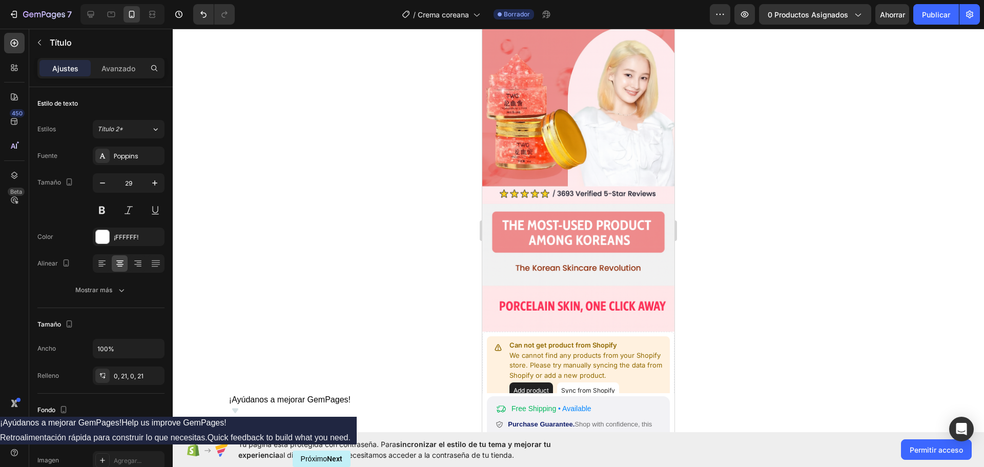
click at [414, 144] on div at bounding box center [579, 248] width 812 height 438
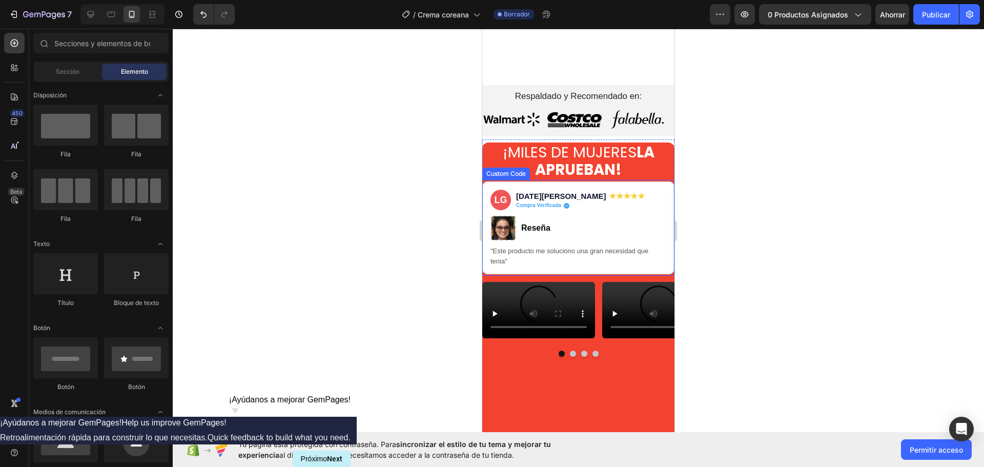
scroll to position [564, 0]
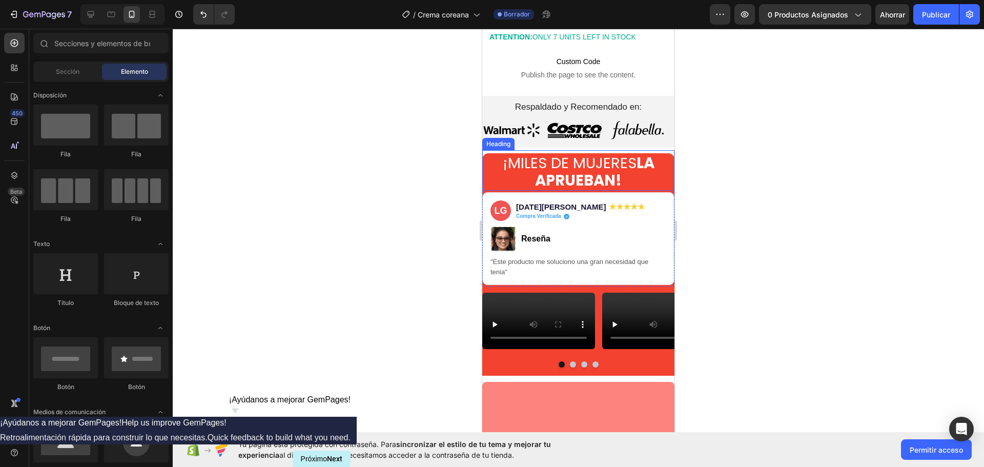
click at [572, 173] on strong "LA APRUEBAN!" at bounding box center [594, 172] width 119 height 38
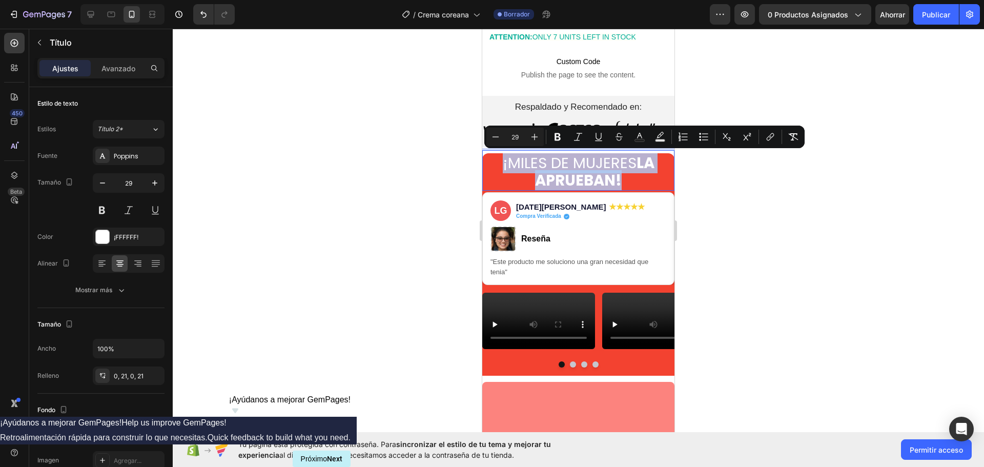
drag, startPoint x: 627, startPoint y: 180, endPoint x: 496, endPoint y: 158, distance: 133.0
click at [496, 158] on p "¡MILES DE MUJERES LA APRUEBAN!" at bounding box center [578, 172] width 171 height 36
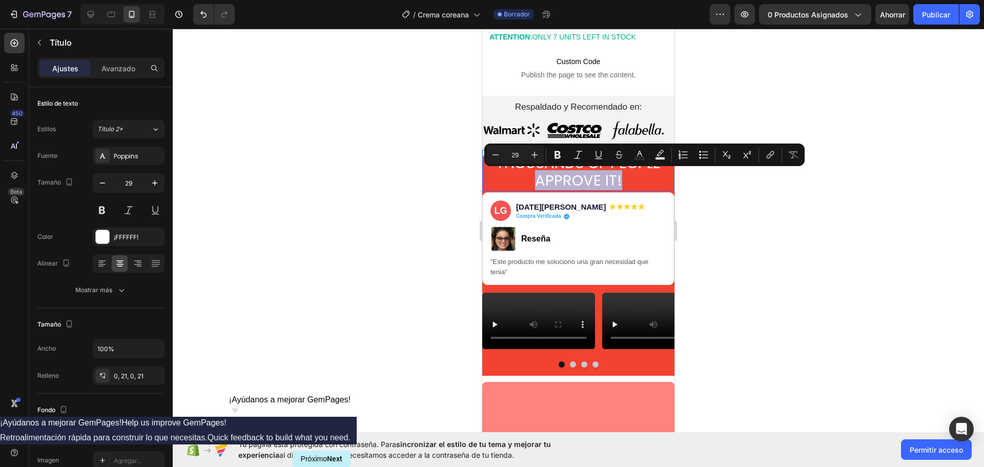
drag, startPoint x: 649, startPoint y: 178, endPoint x: 559, endPoint y: 174, distance: 89.3
click at [559, 174] on p "THOUSANDS OF PEOPLE APPROVE IT!" at bounding box center [578, 172] width 171 height 36
click at [557, 155] on icon "Editor contextual toolbar" at bounding box center [558, 155] width 6 height 8
click at [432, 150] on div at bounding box center [579, 248] width 812 height 438
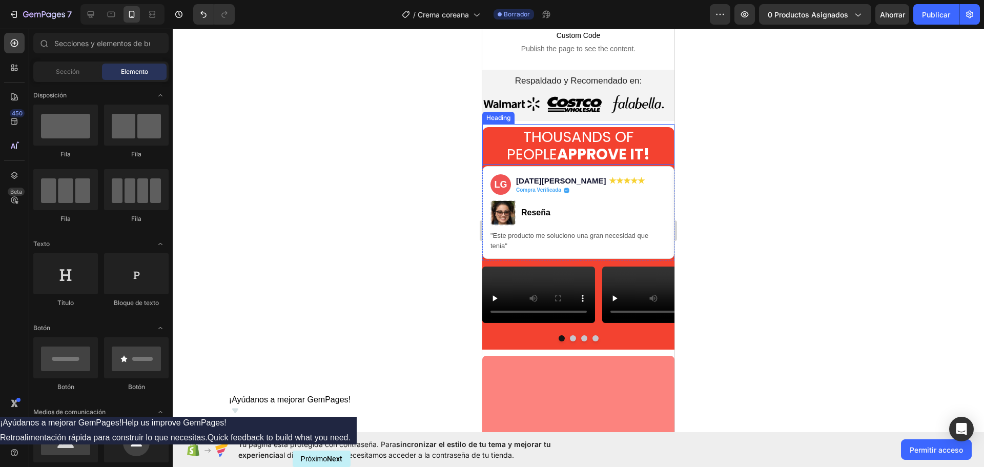
scroll to position [615, 0]
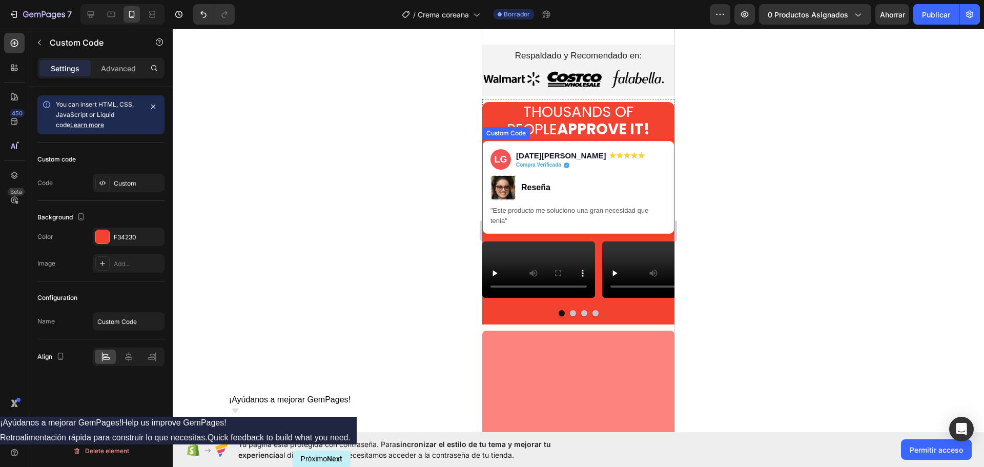
click at [593, 208] on div ""Este producto me soluciono una gran necesidad que tenia"" at bounding box center [579, 216] width 176 height 20
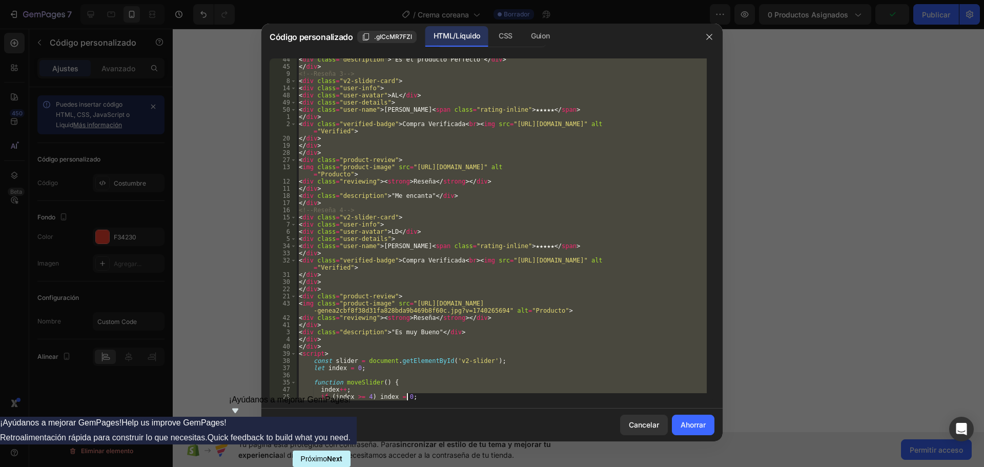
scroll to position [1137, 0]
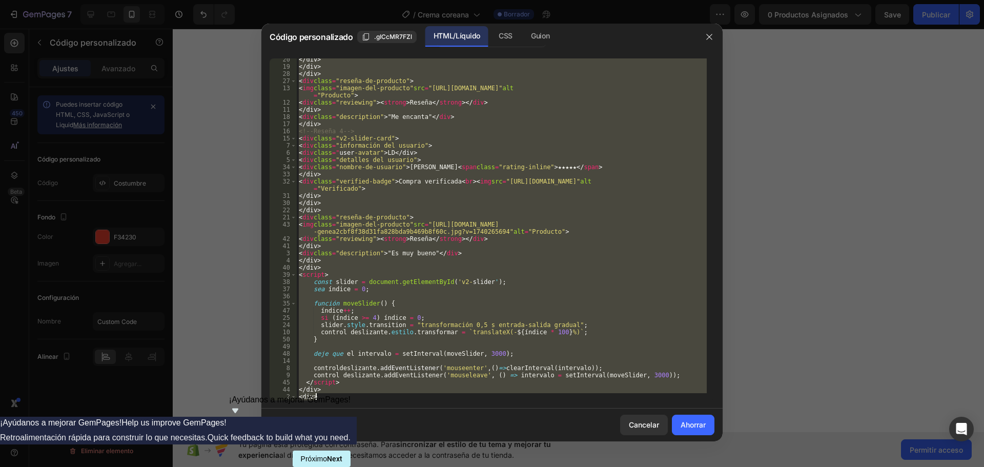
drag, startPoint x: 297, startPoint y: 64, endPoint x: 326, endPoint y: 409, distance: 346.7
click at [326, 409] on div "Código personalizado .gICcMR7FZl HTML/Líquido CSS Guion <p><meta charset="UTF-8…" at bounding box center [491, 233] width 461 height 418
type textarea "</div> <div>"
